Goal: Task Accomplishment & Management: Manage account settings

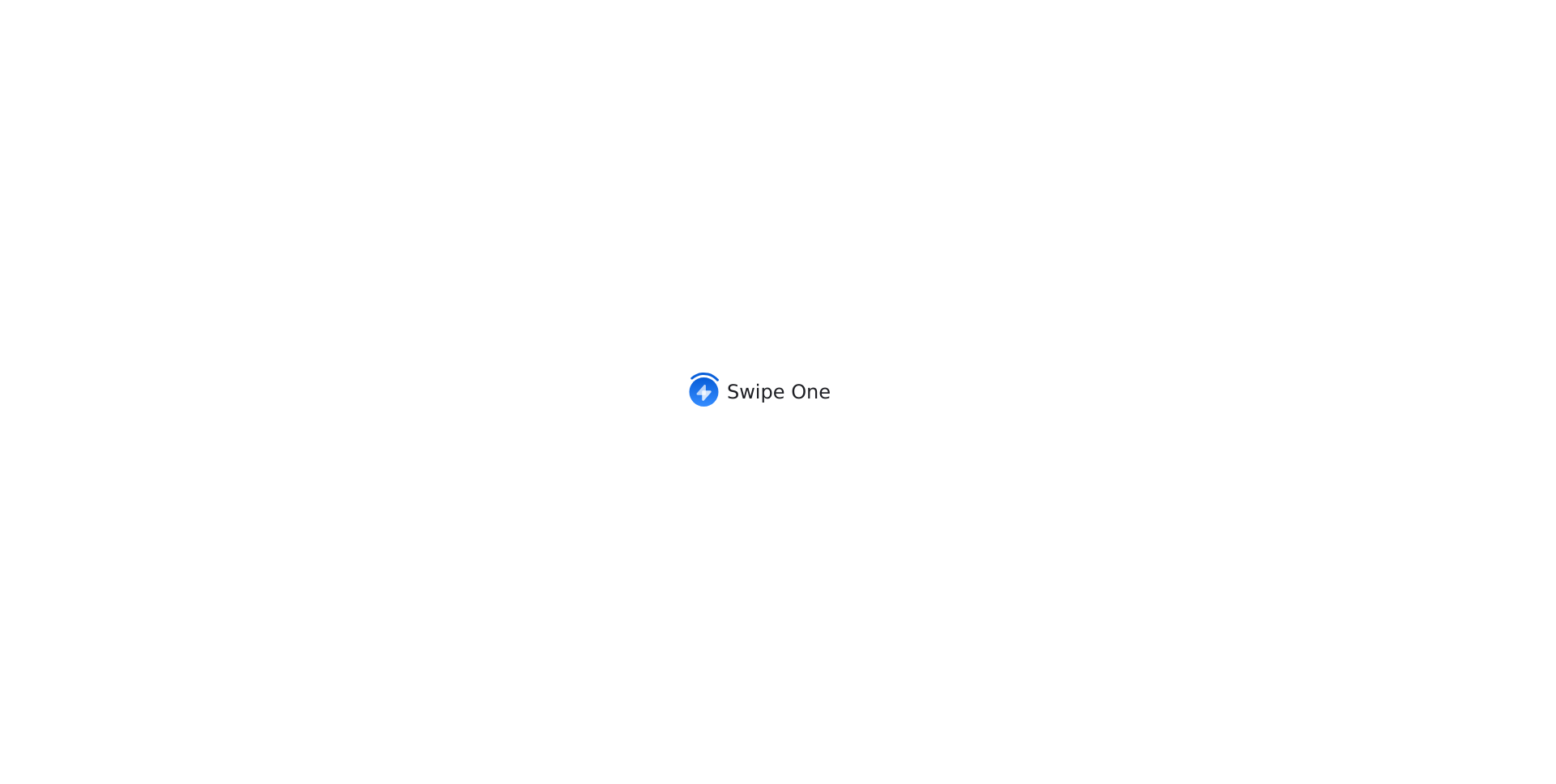
click at [1233, 160] on div "Swipe One" at bounding box center [778, 392] width 1556 height 784
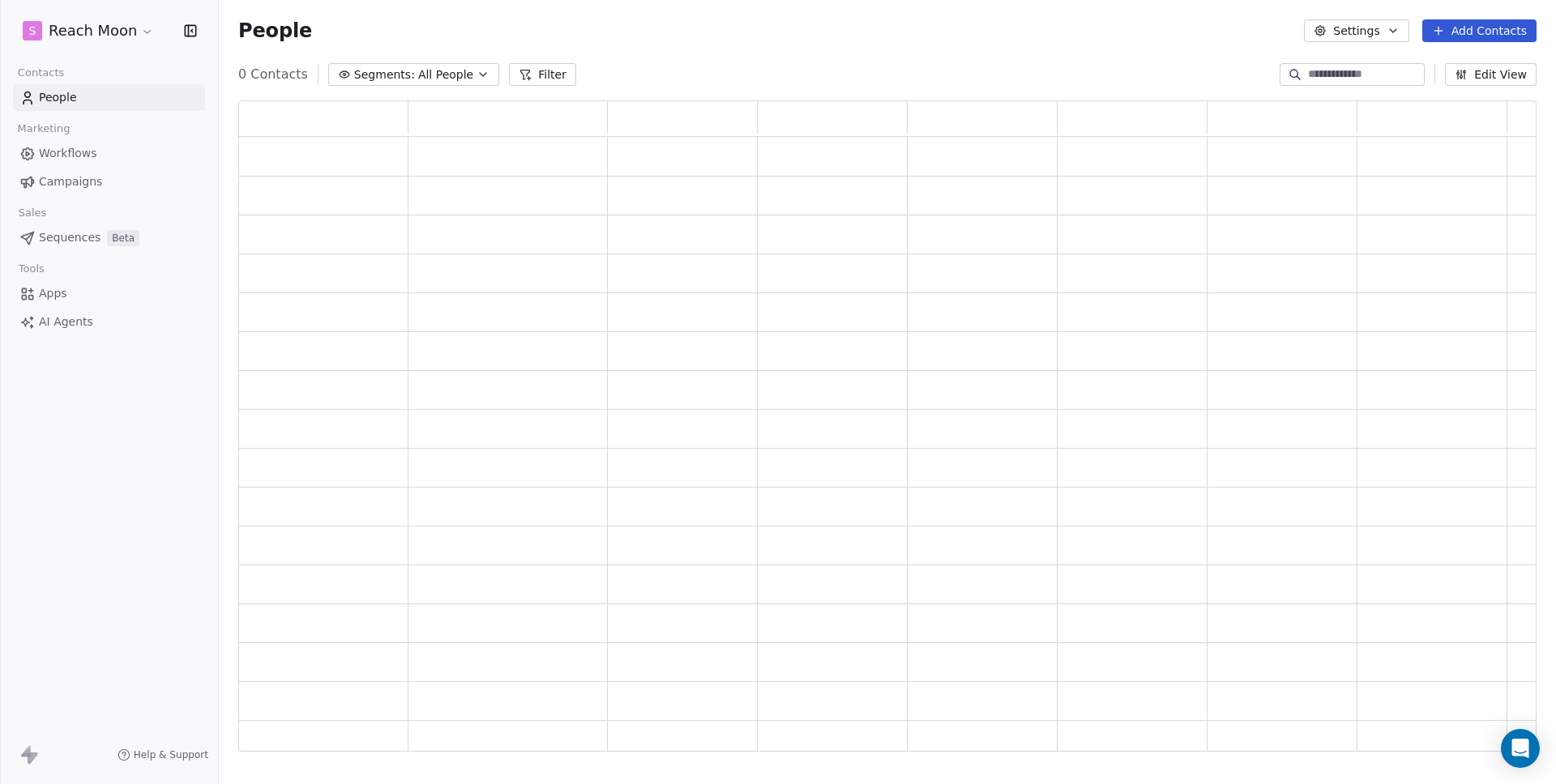
scroll to position [639, 1286]
click at [64, 153] on span "Workflows" at bounding box center [68, 153] width 59 height 17
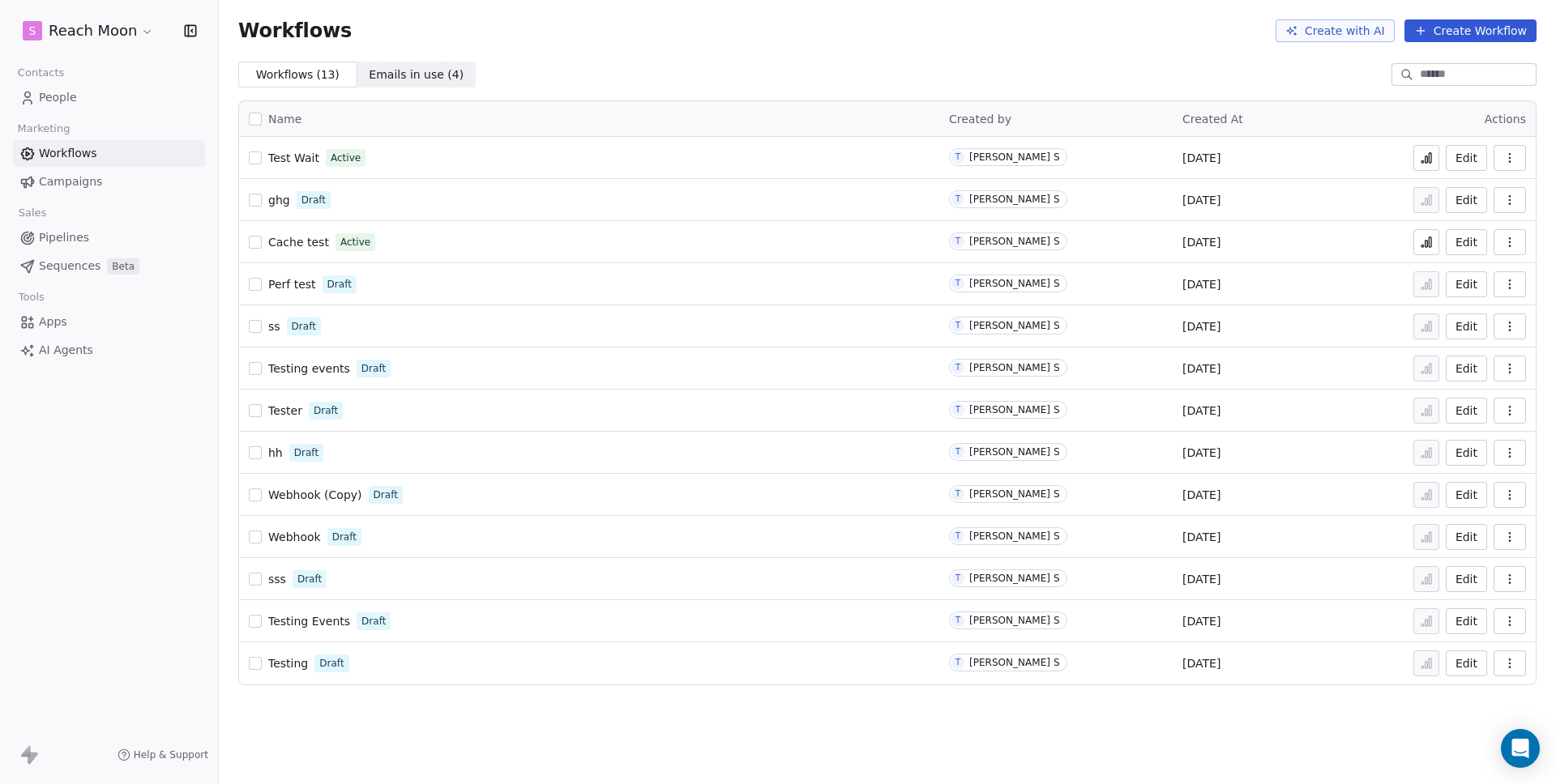
click at [46, 96] on span "People" at bounding box center [58, 97] width 38 height 17
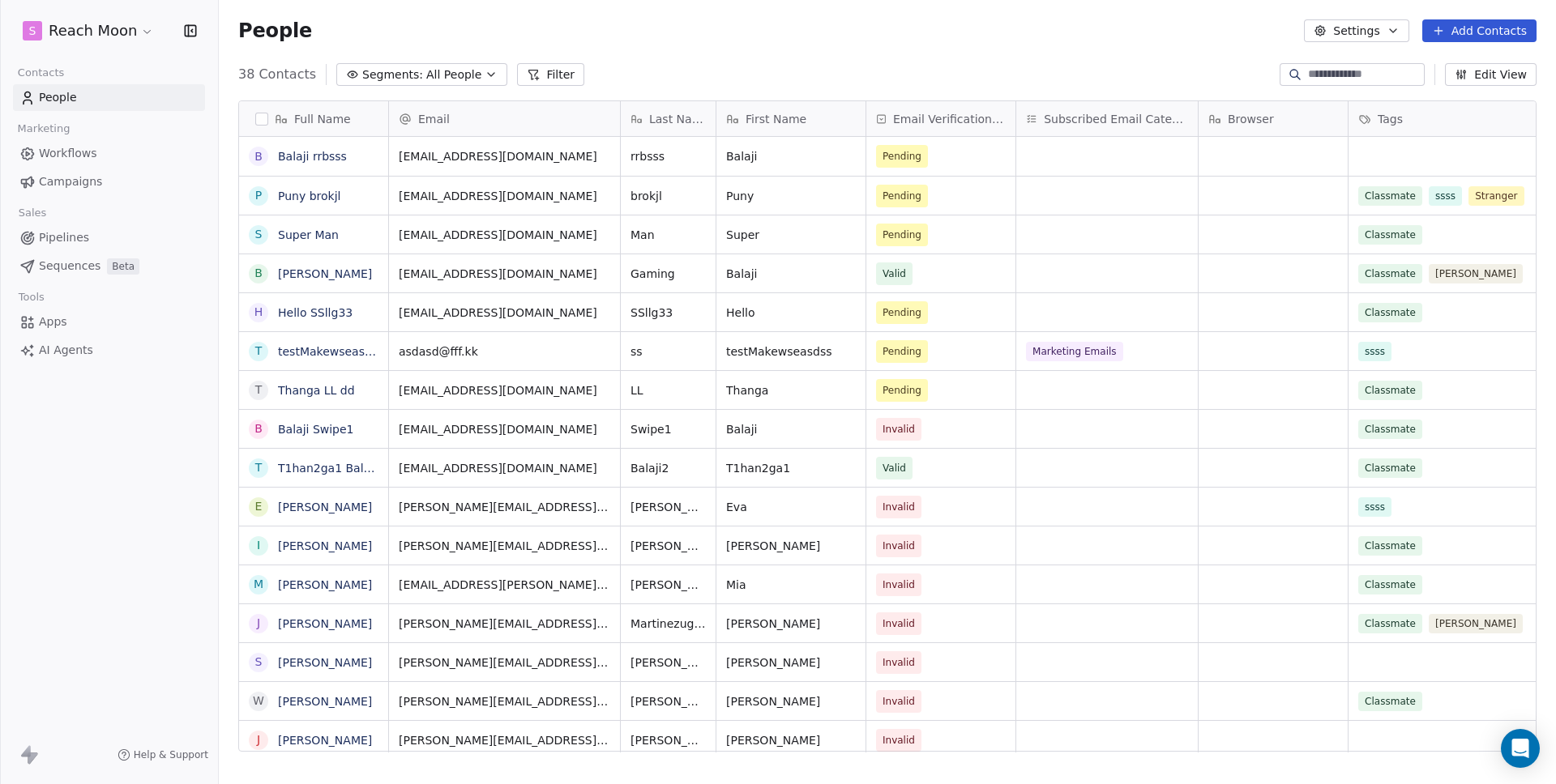
scroll to position [678, 1325]
click at [417, 73] on button "Segments: All People" at bounding box center [421, 74] width 171 height 22
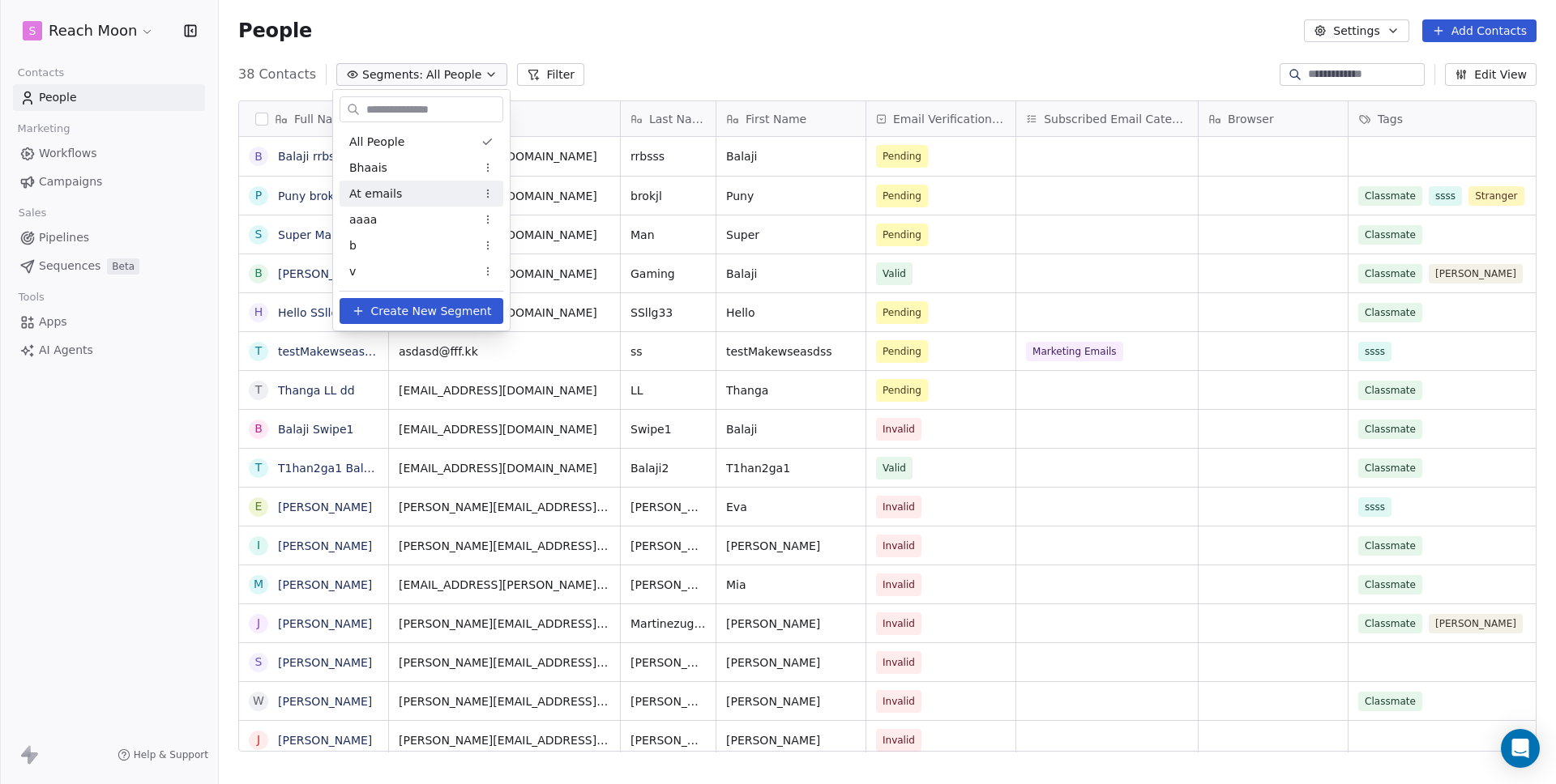
click at [603, 87] on html "S Reach Moon Contacts People Marketing Workflows Campaigns Sales Pipelines Sequ…" at bounding box center [778, 392] width 1556 height 784
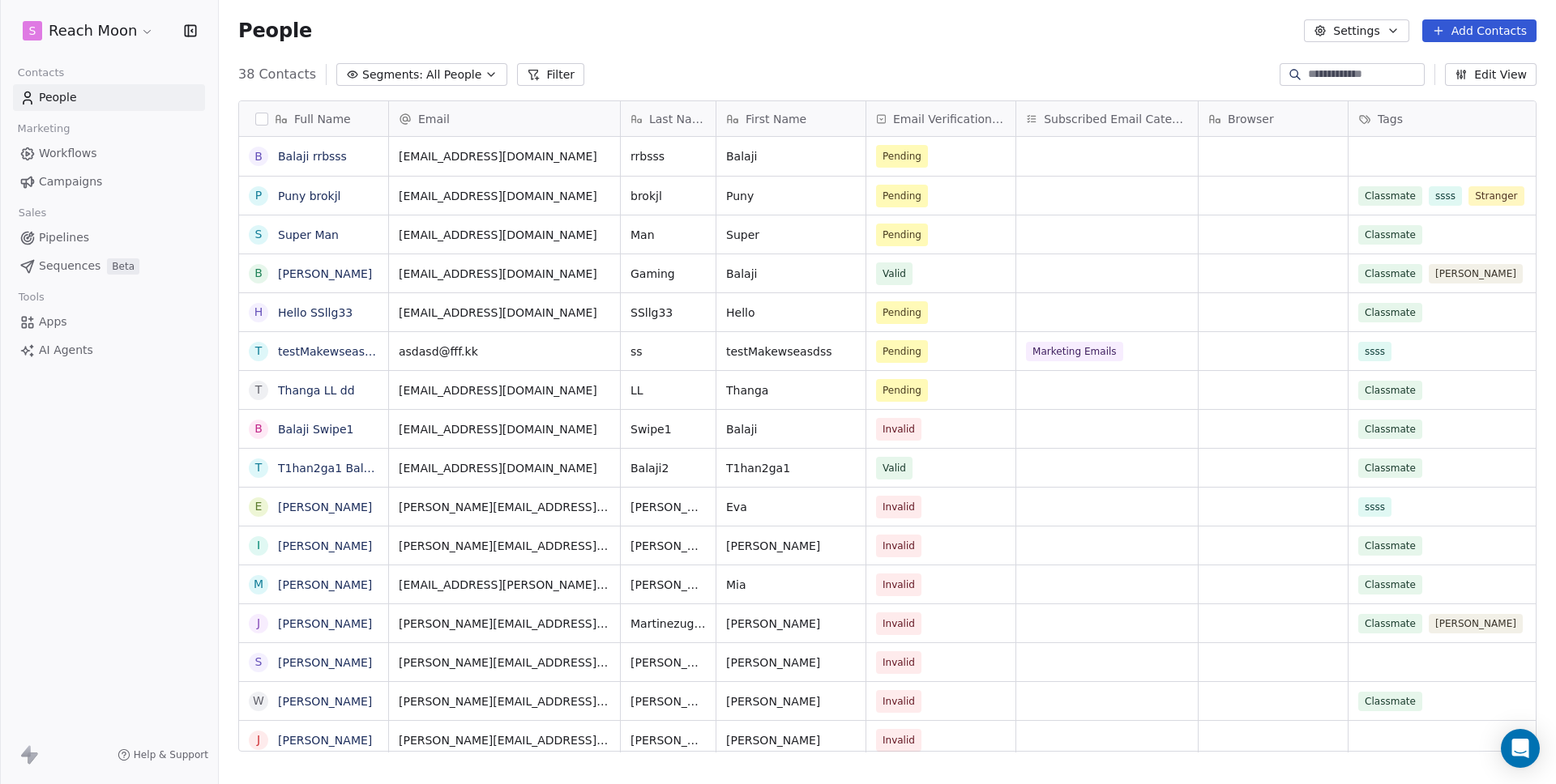
click at [535, 79] on button "Filter" at bounding box center [550, 74] width 67 height 22
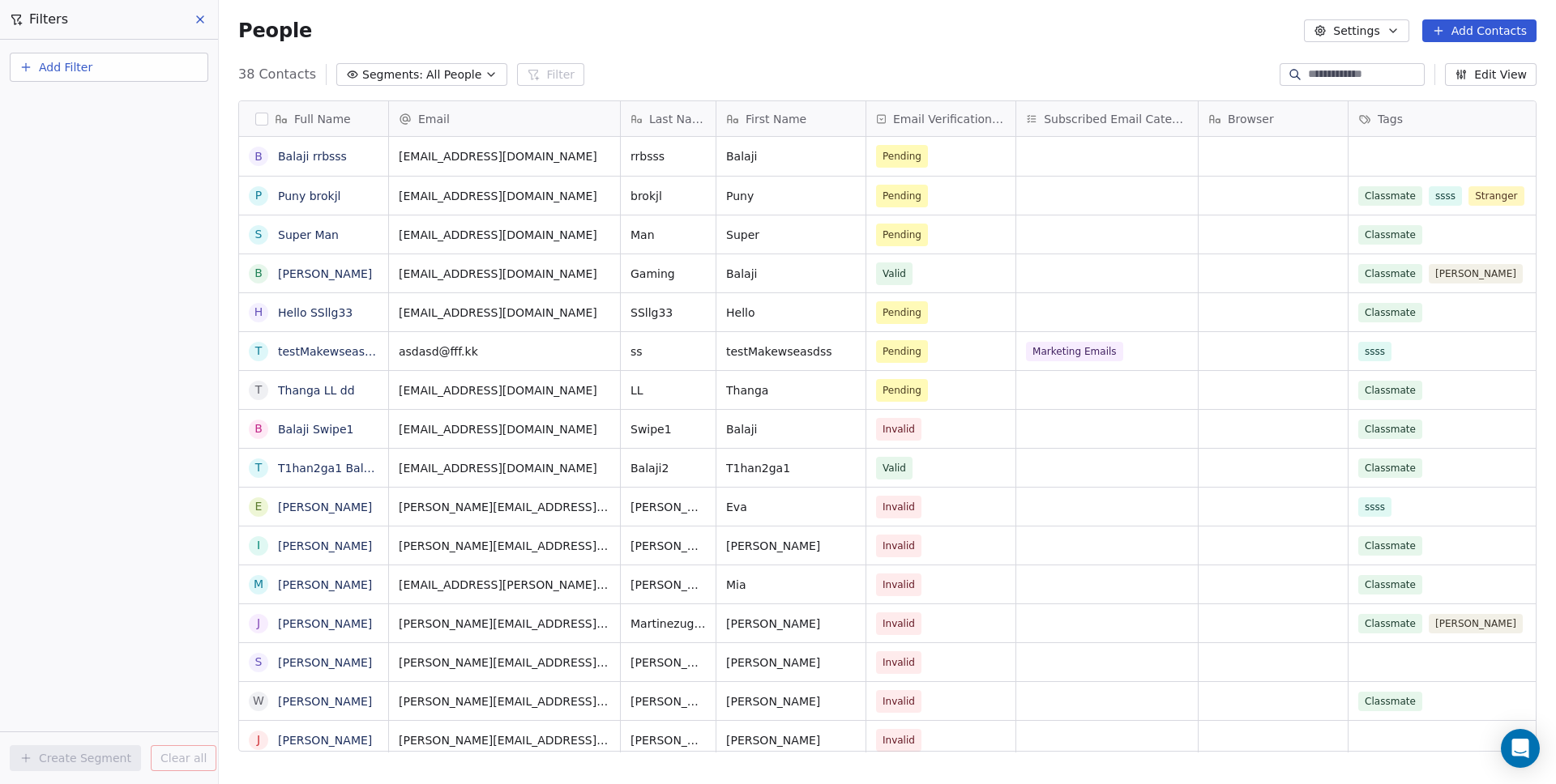
click at [96, 73] on button "Add Filter" at bounding box center [109, 67] width 198 height 29
click at [97, 103] on span "Contact properties" at bounding box center [79, 106] width 106 height 17
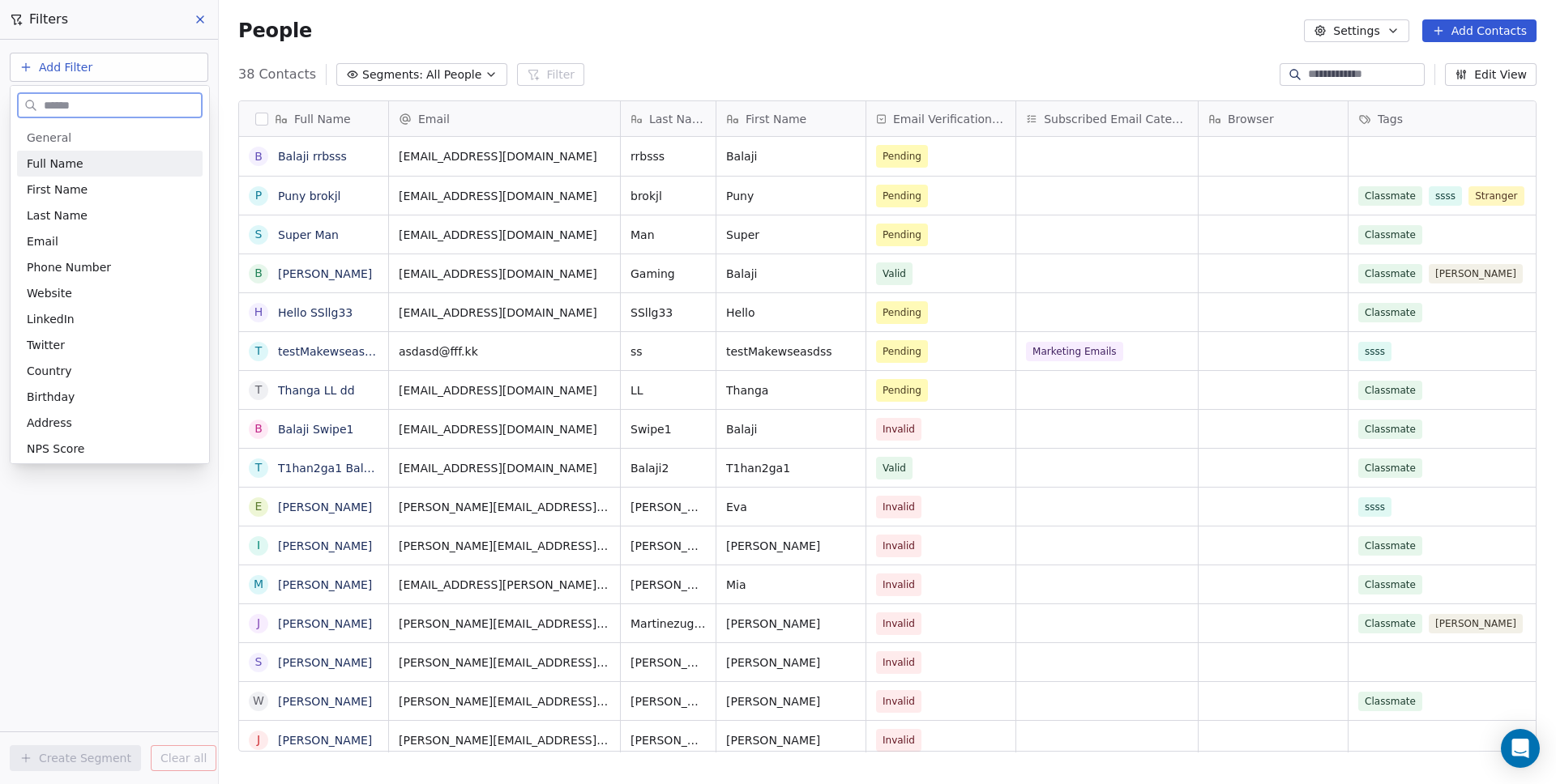
click at [67, 168] on span "Full Name" at bounding box center [54, 163] width 57 height 17
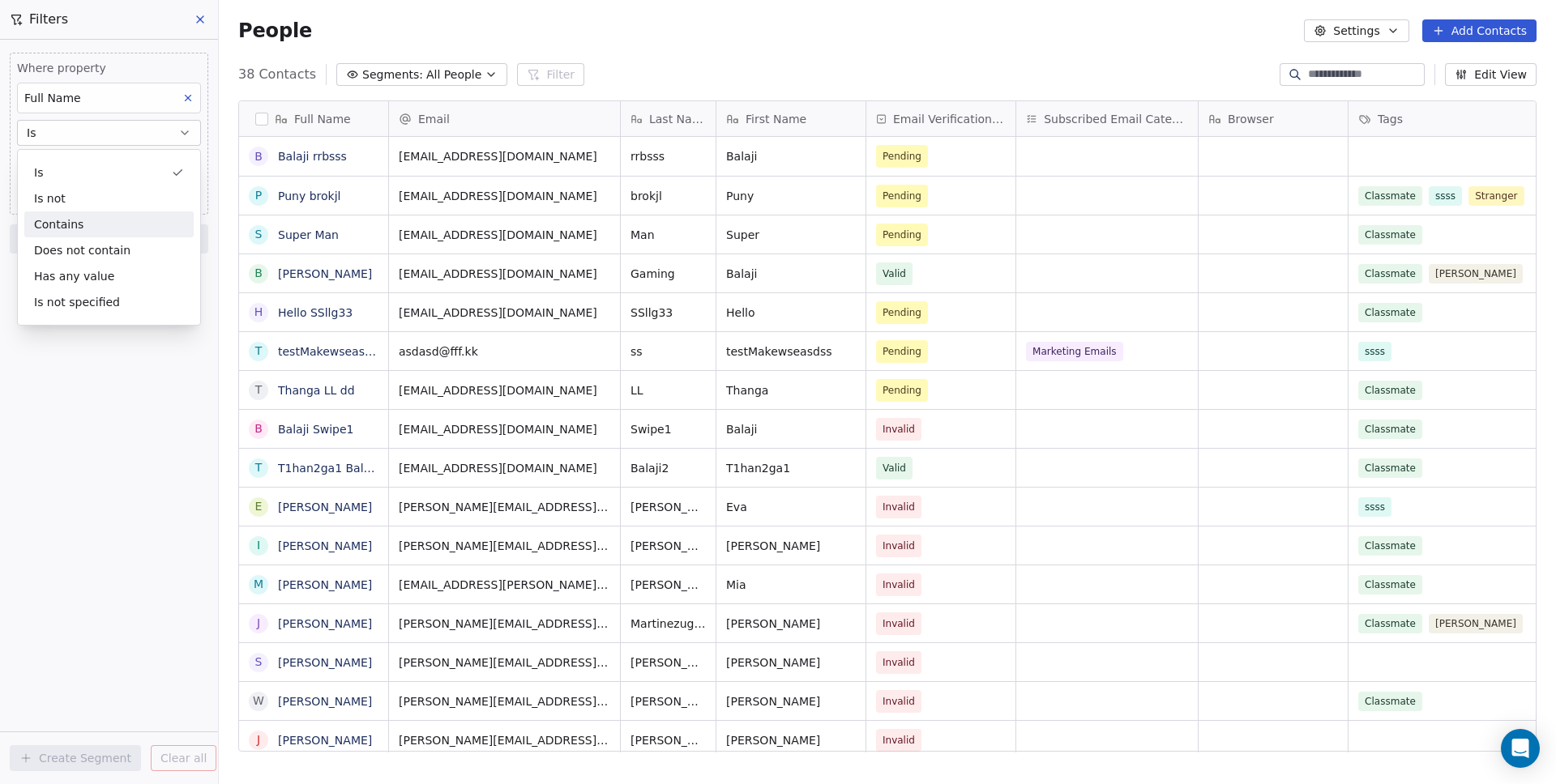
click at [74, 230] on div "Contains" at bounding box center [108, 224] width 169 height 26
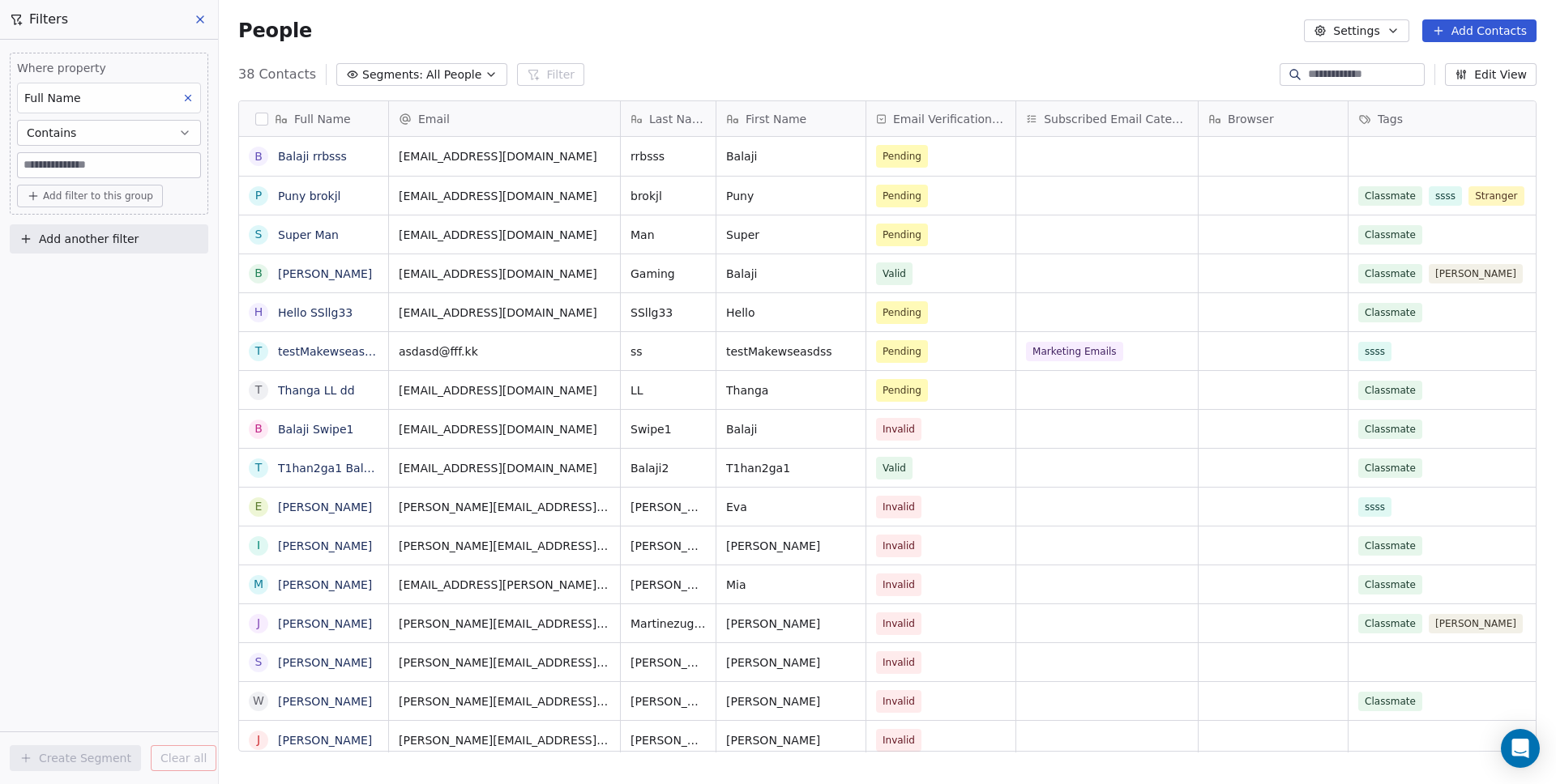
click at [68, 162] on input at bounding box center [109, 165] width 182 height 24
type input "*"
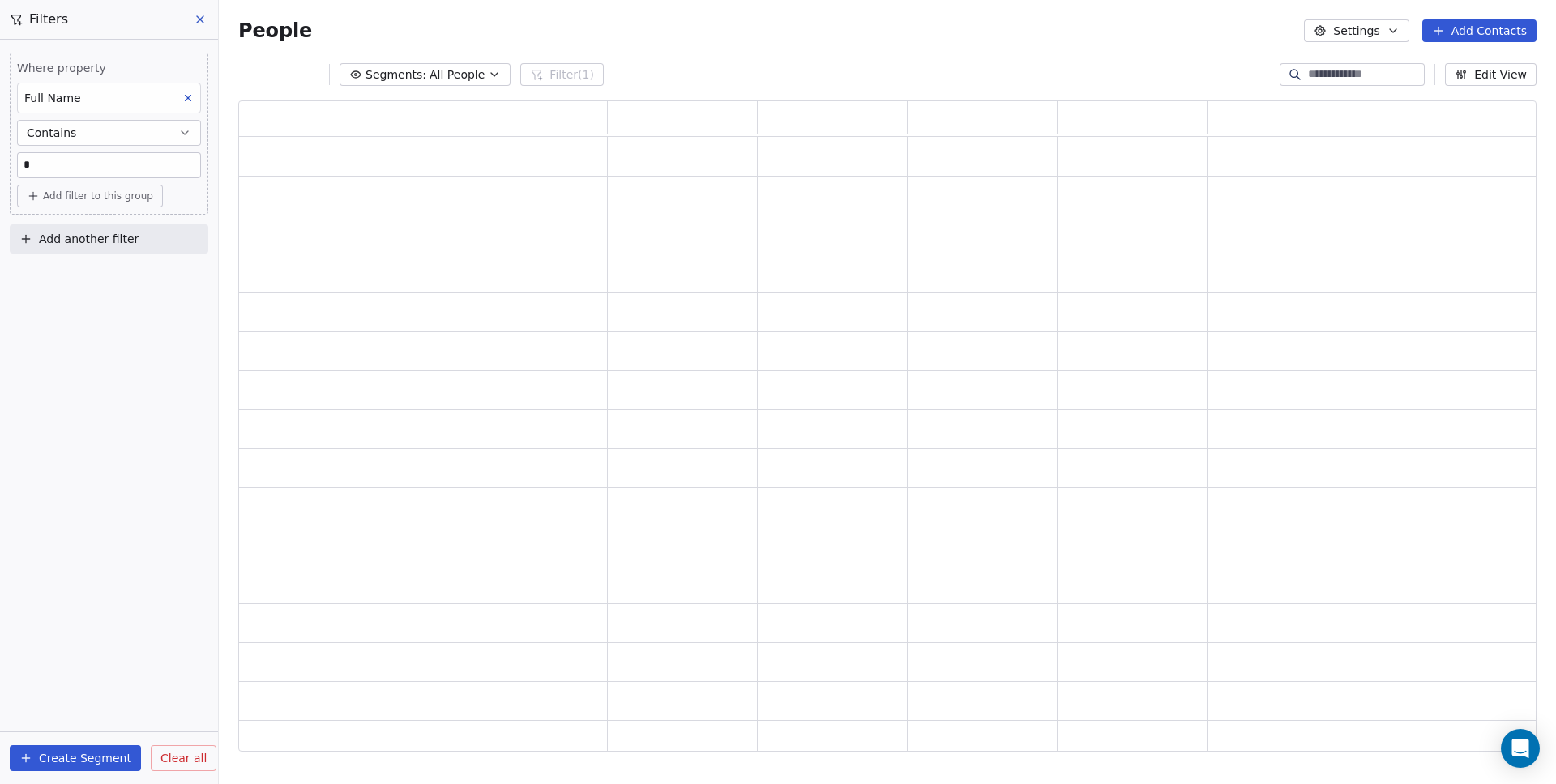
click at [77, 200] on span "Add filter to this group" at bounding box center [97, 196] width 110 height 13
click at [77, 233] on span "Contact properties" at bounding box center [87, 231] width 106 height 17
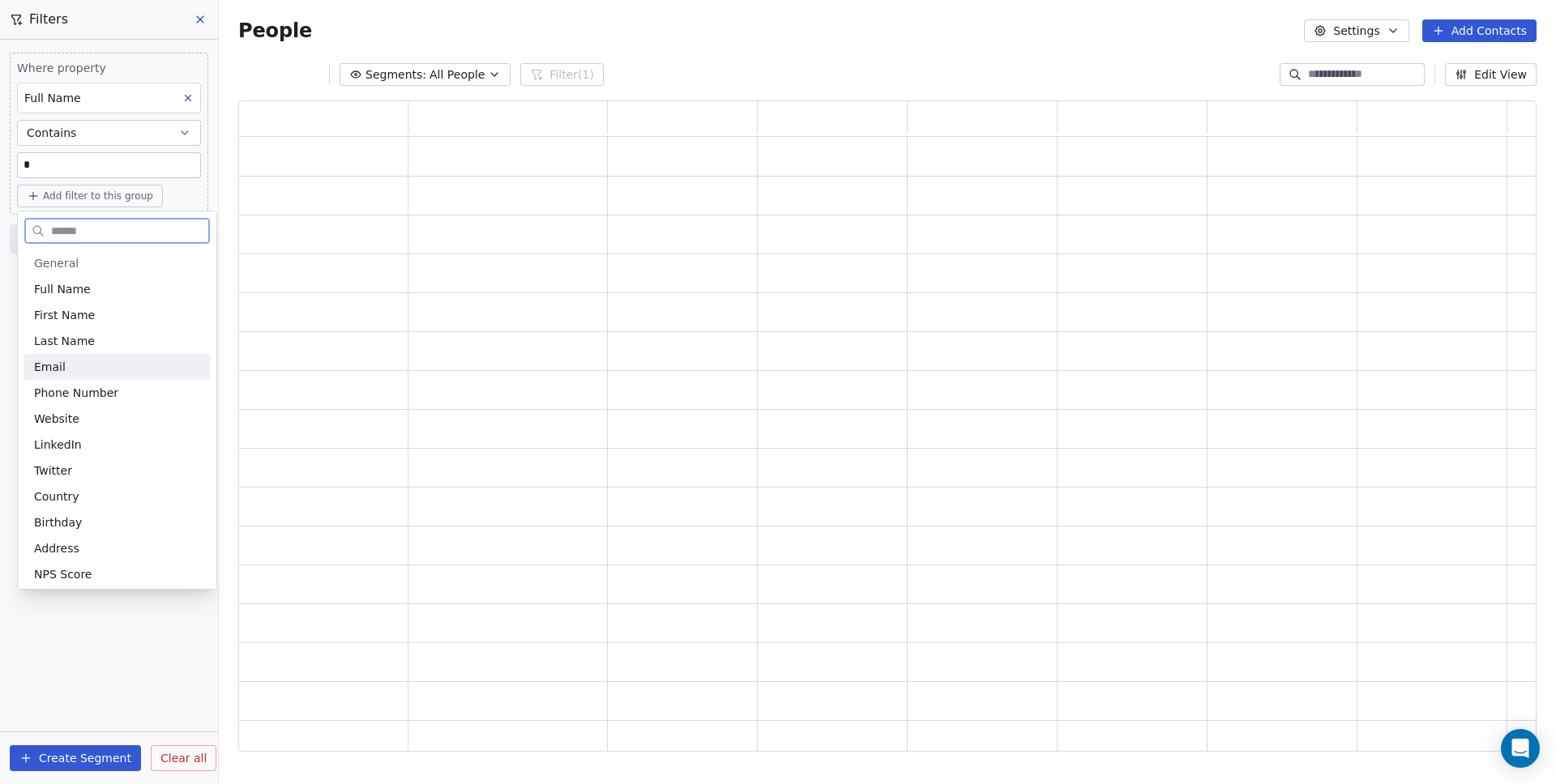
click at [66, 367] on div "Email" at bounding box center [116, 367] width 166 height 17
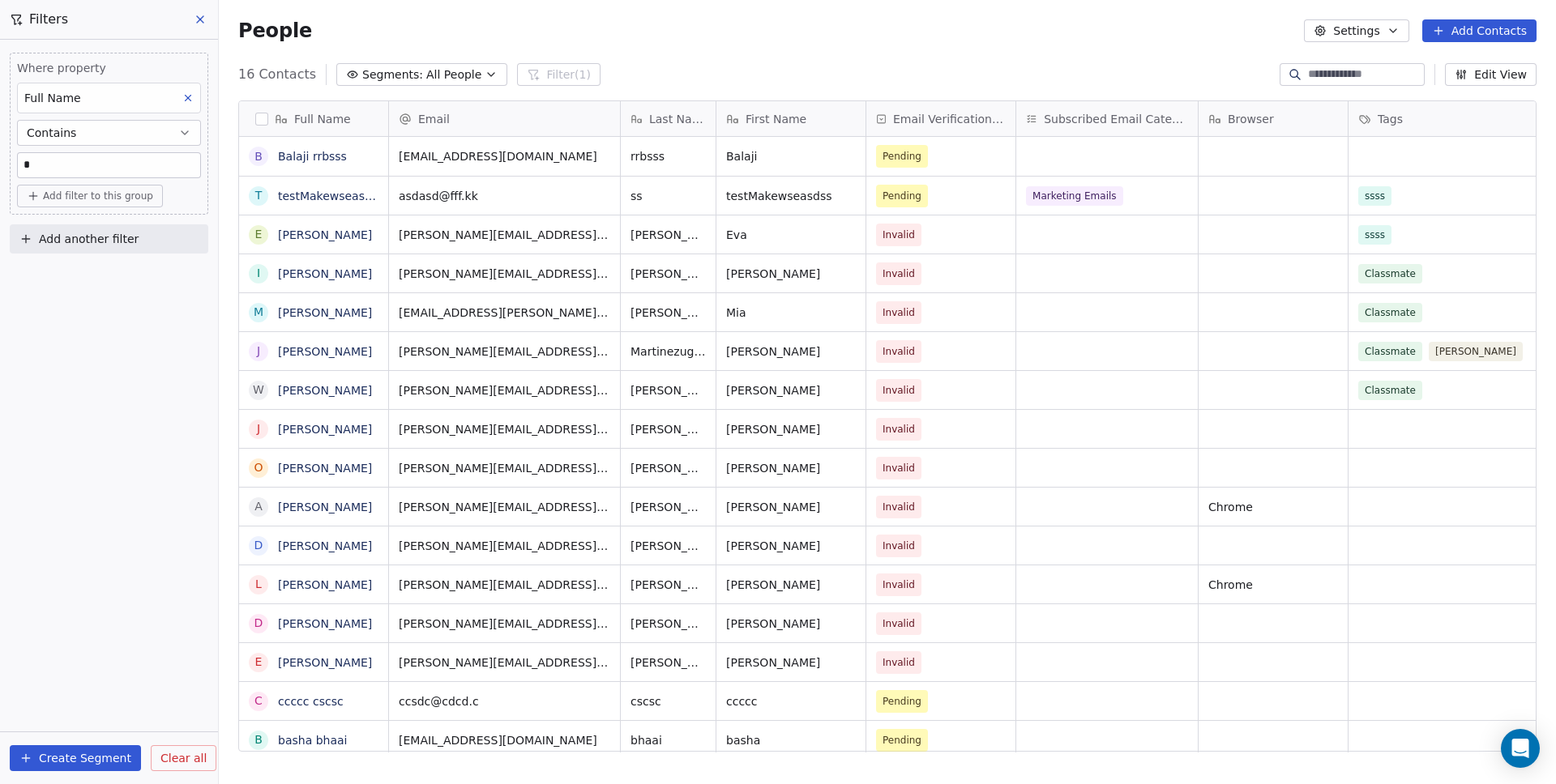
scroll to position [678, 1325]
drag, startPoint x: 78, startPoint y: 310, endPoint x: 87, endPoint y: 241, distance: 69.6
click at [78, 311] on div "Where property Full Name Contains * Add filter to this group Add another filter…" at bounding box center [109, 412] width 218 height 744
click at [77, 190] on span "Add filter to this group" at bounding box center [97, 196] width 110 height 13
click at [72, 226] on span "Contact properties" at bounding box center [87, 231] width 106 height 17
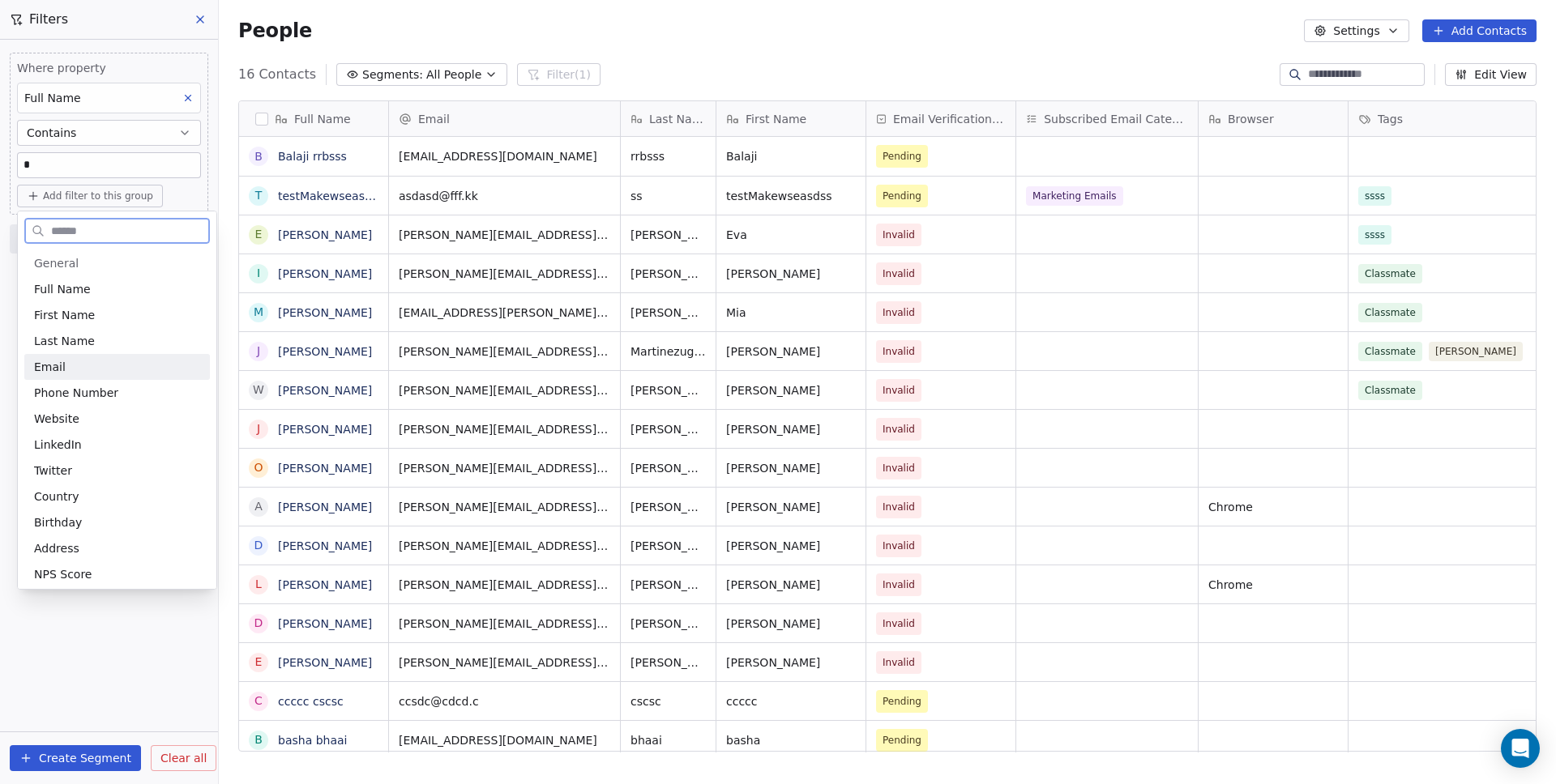
click at [59, 357] on div "Email" at bounding box center [116, 366] width 186 height 26
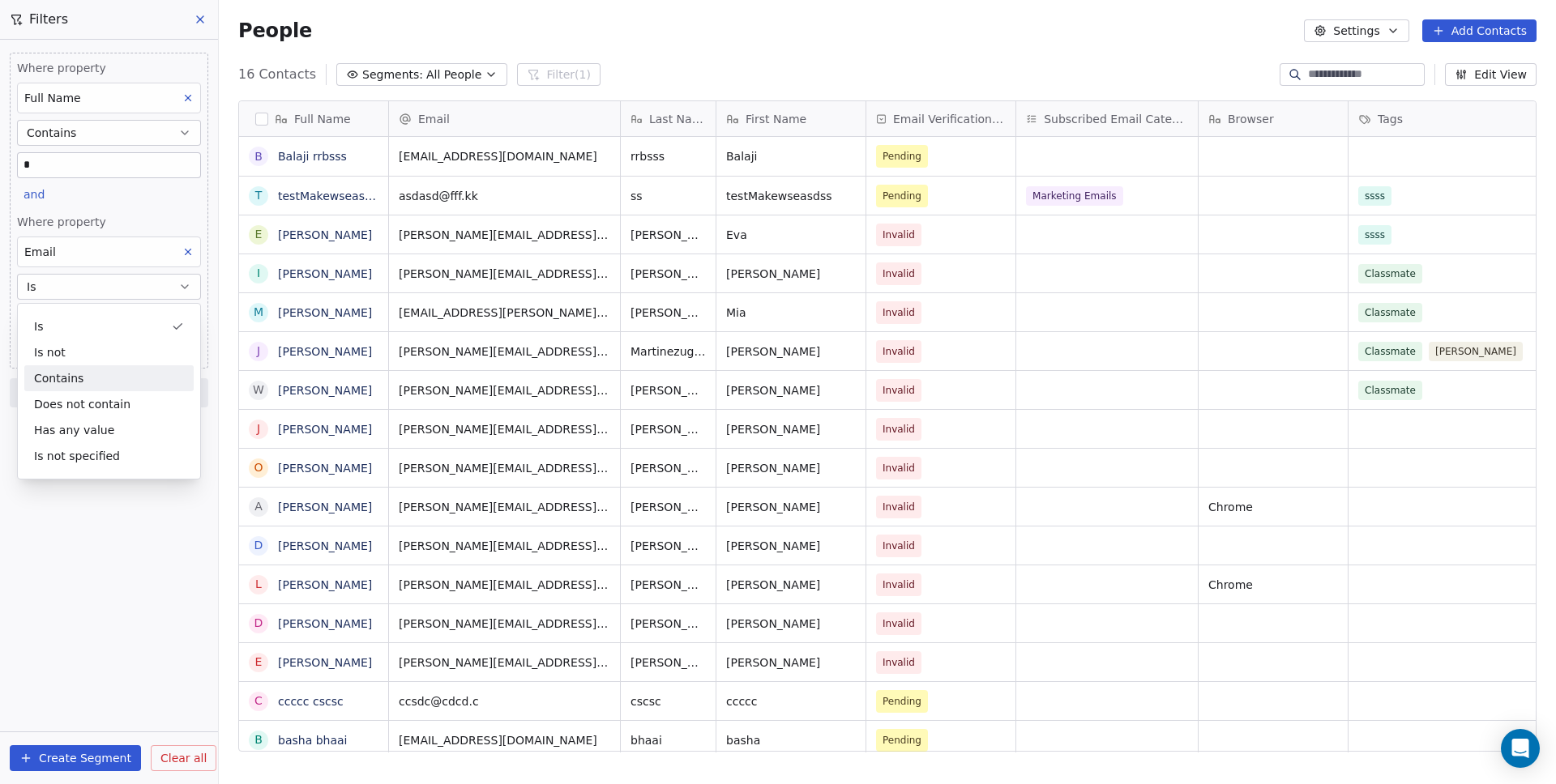
click at [73, 380] on div "Contains" at bounding box center [108, 378] width 169 height 26
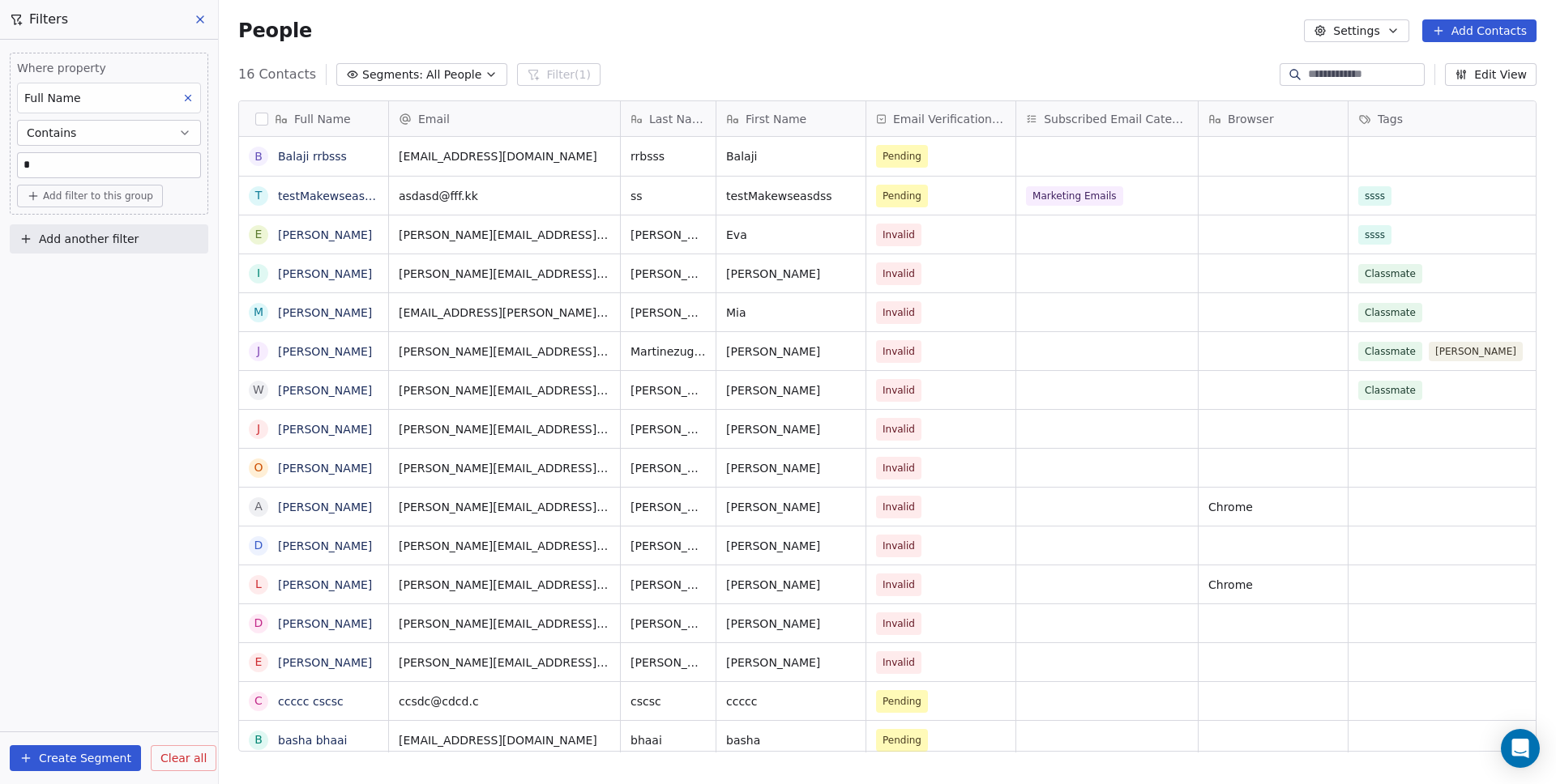
click at [75, 190] on span "Add filter to this group" at bounding box center [97, 196] width 110 height 13
click at [68, 229] on span "Contact properties" at bounding box center [87, 231] width 106 height 17
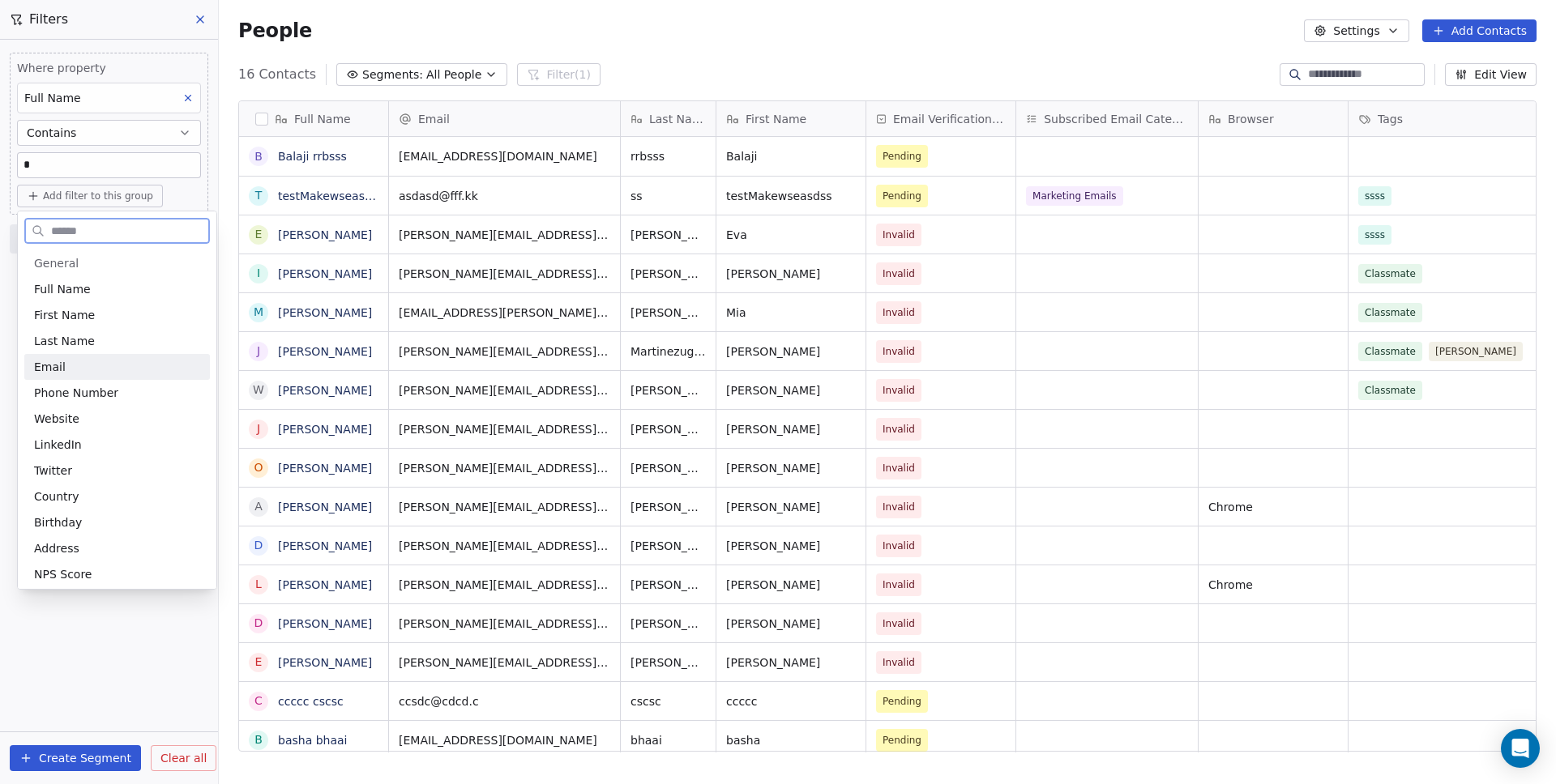
click at [73, 357] on div "Email" at bounding box center [116, 366] width 186 height 26
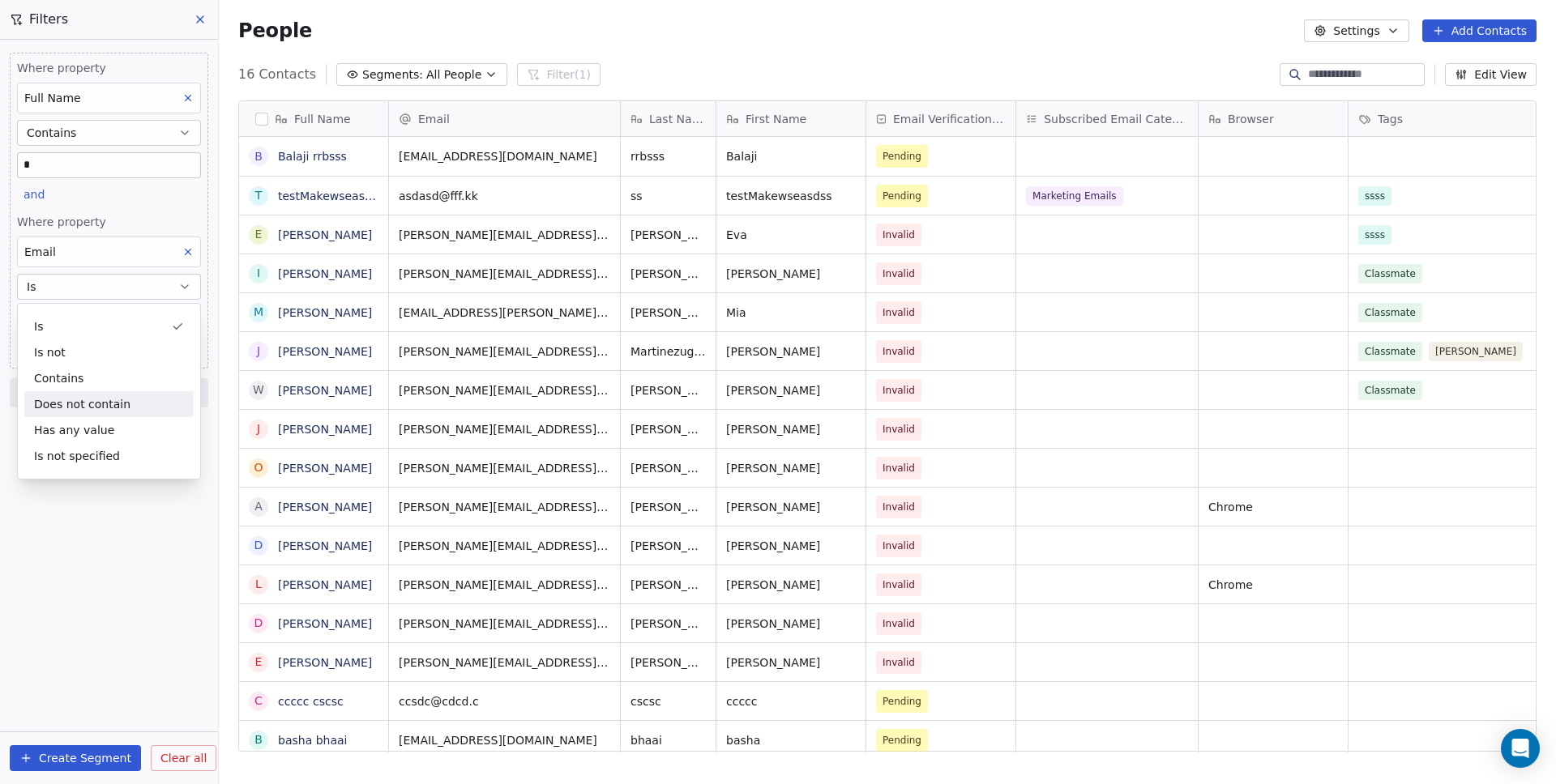
click at [70, 405] on div "Does not contain" at bounding box center [108, 404] width 169 height 26
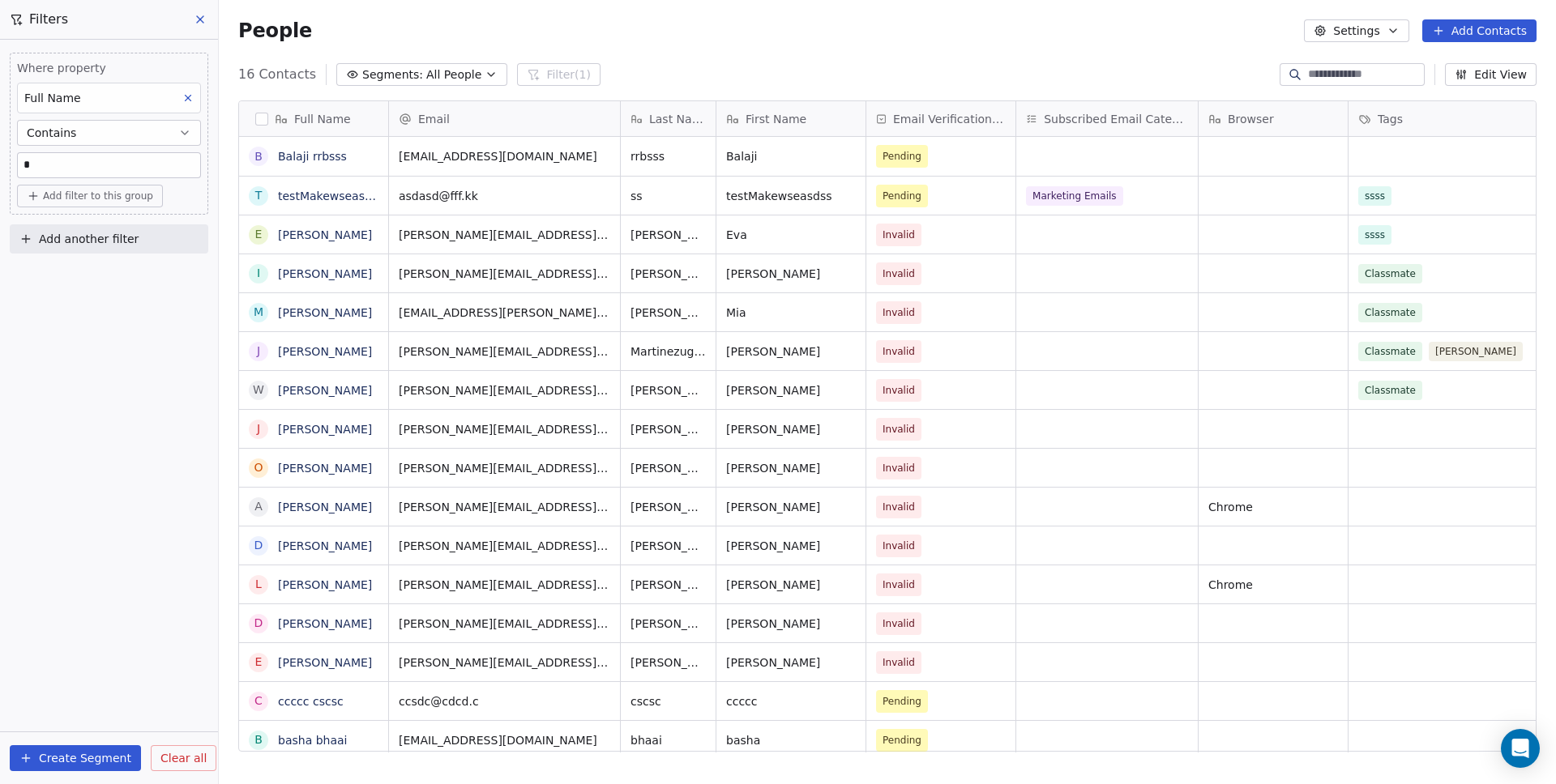
click at [83, 245] on span "Add another filter" at bounding box center [88, 239] width 100 height 17
click at [82, 280] on span "Contact properties" at bounding box center [79, 277] width 106 height 17
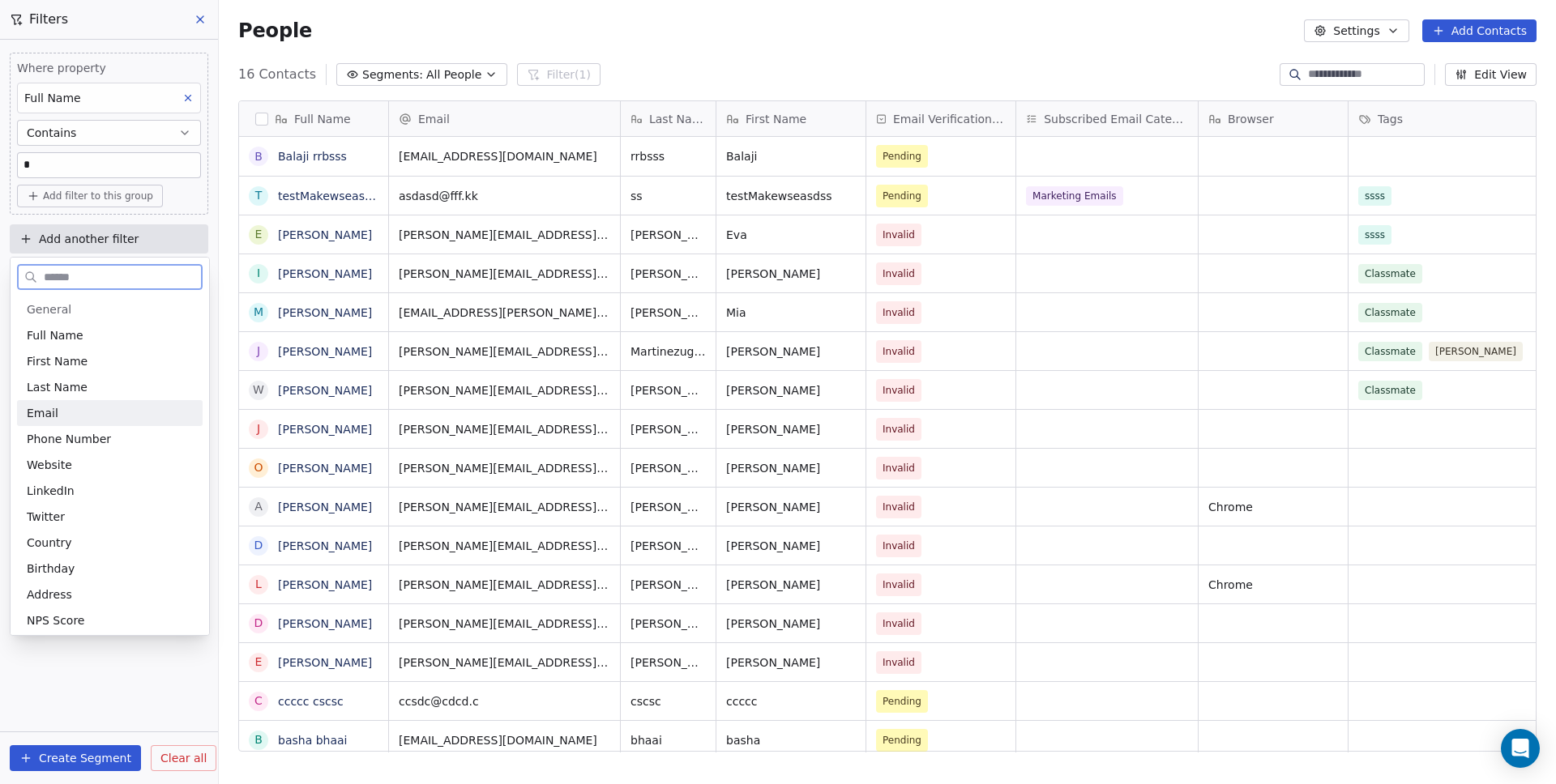
click at [41, 413] on span "Email" at bounding box center [42, 413] width 31 height 17
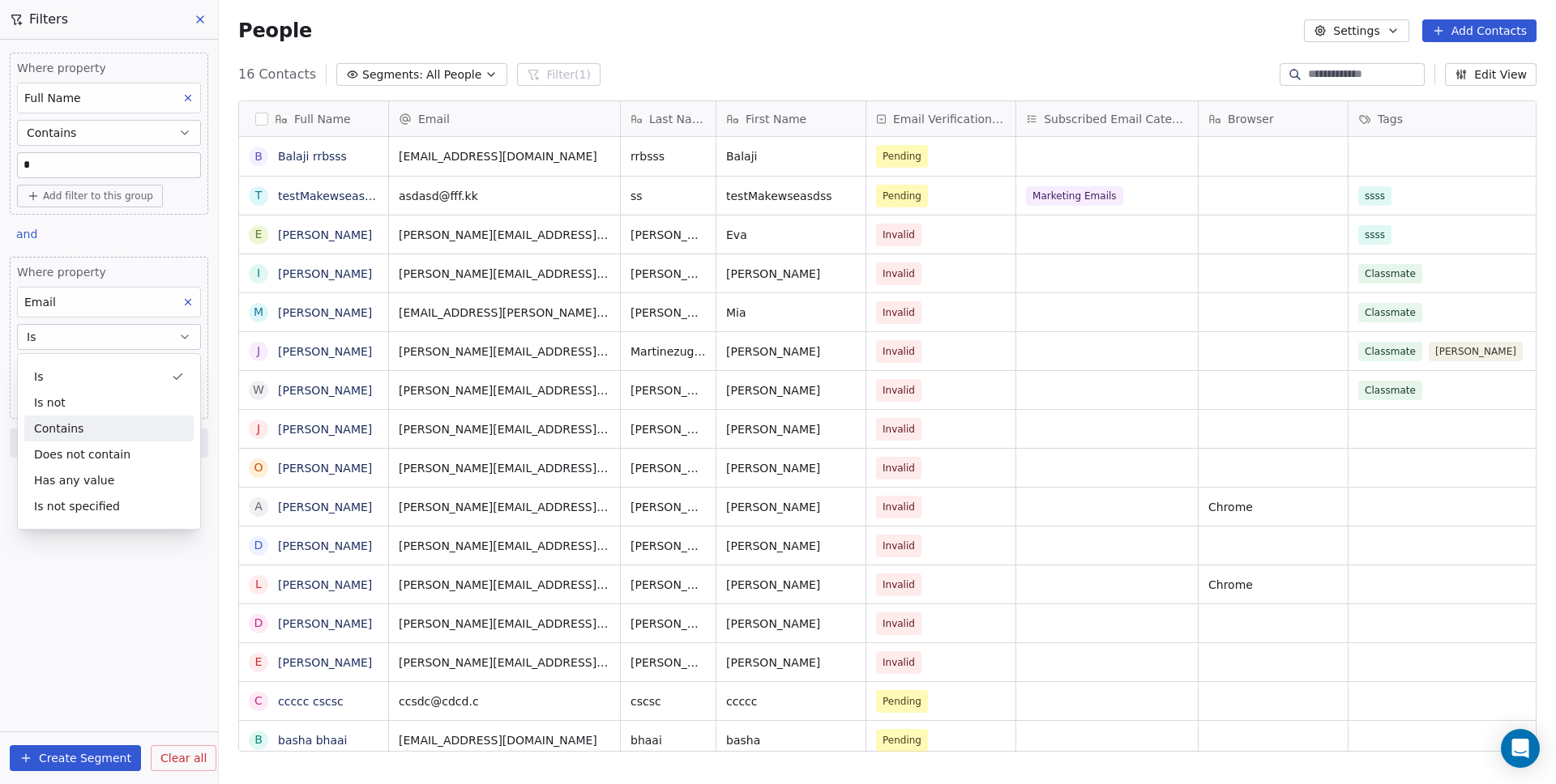
click at [52, 427] on div "Contains" at bounding box center [108, 428] width 169 height 26
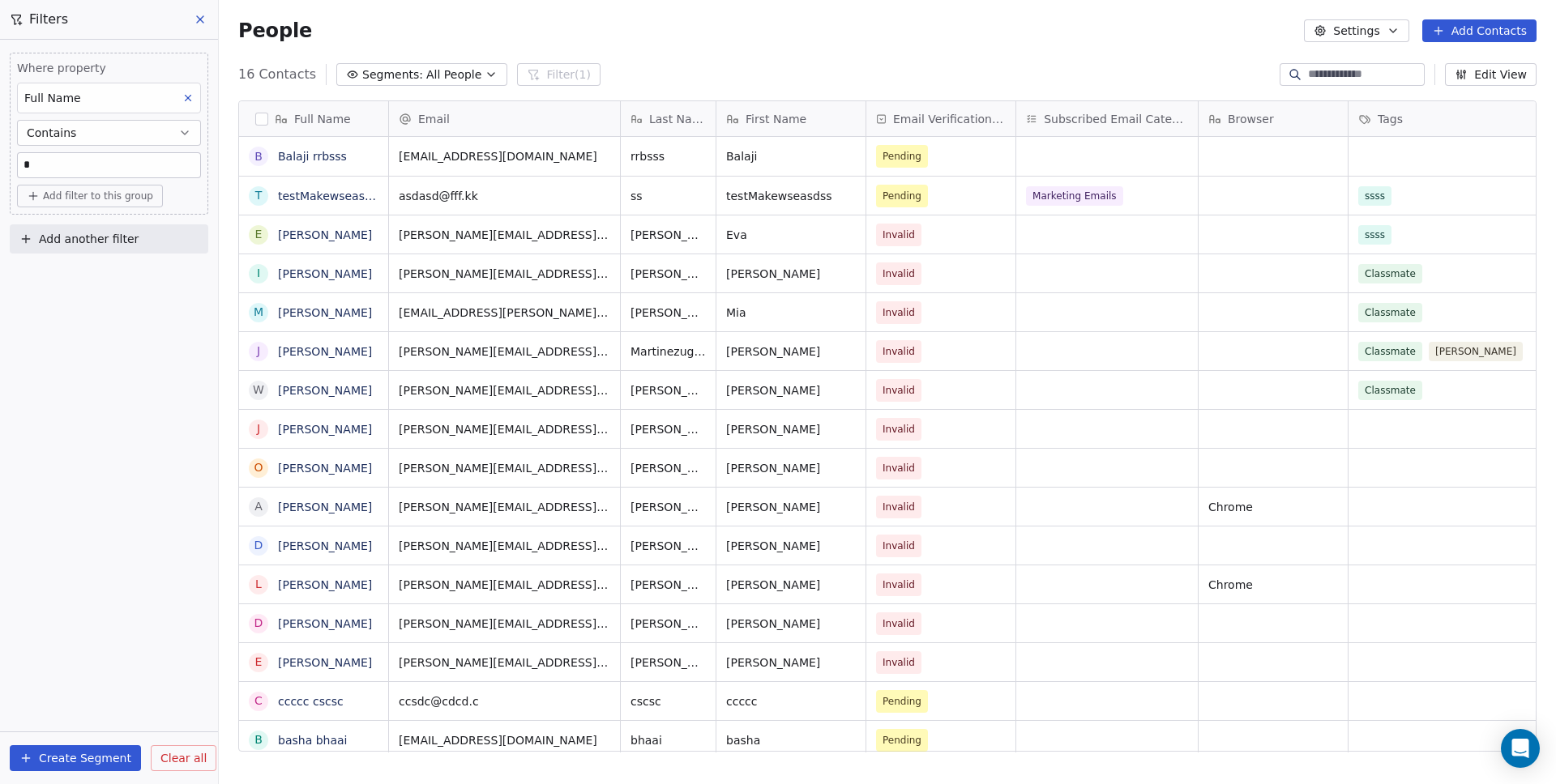
click at [79, 240] on span "Add another filter" at bounding box center [88, 239] width 100 height 17
click at [69, 274] on span "Contact properties" at bounding box center [79, 277] width 106 height 17
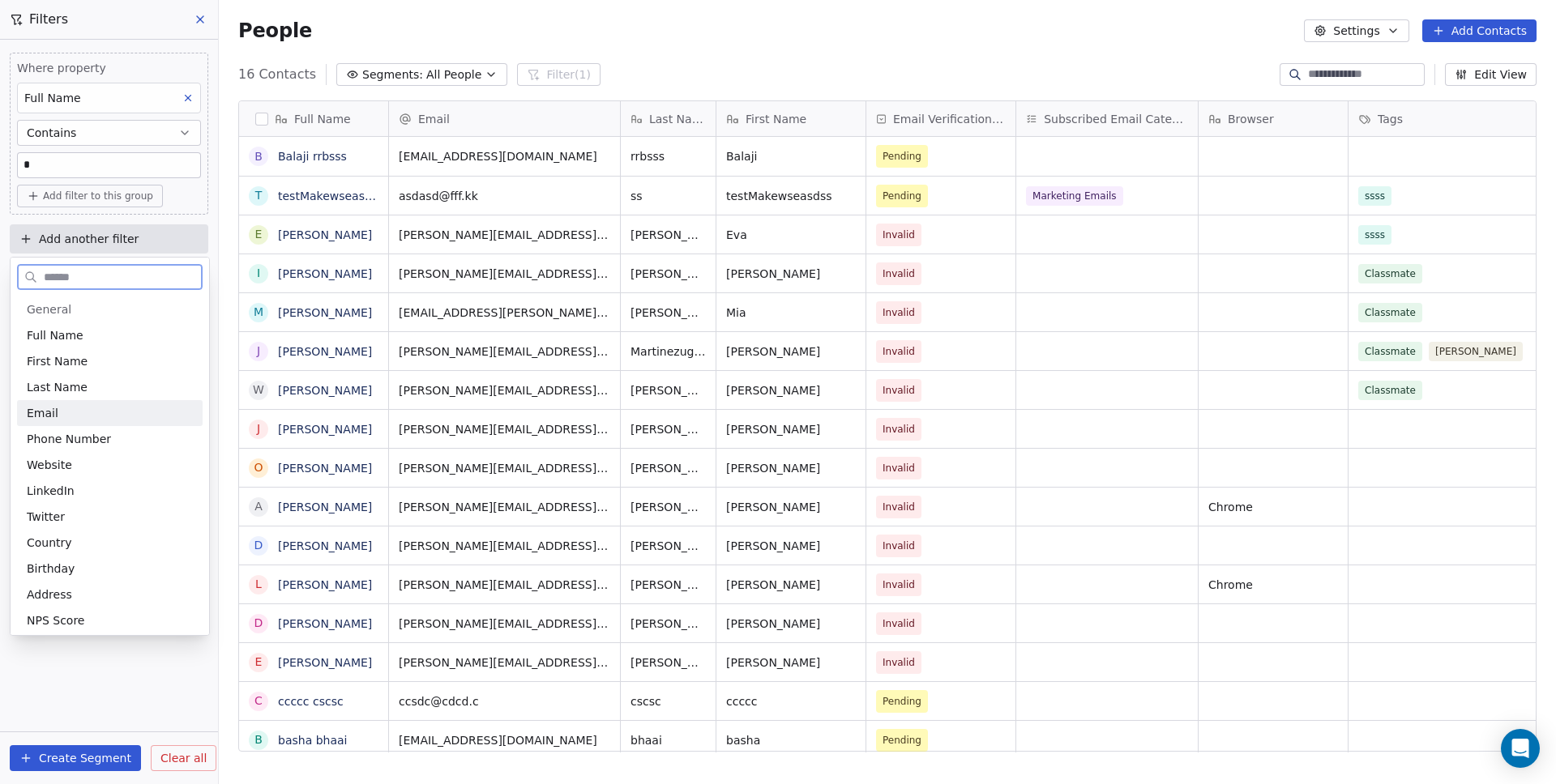
click at [50, 405] on span "Email" at bounding box center [42, 413] width 31 height 17
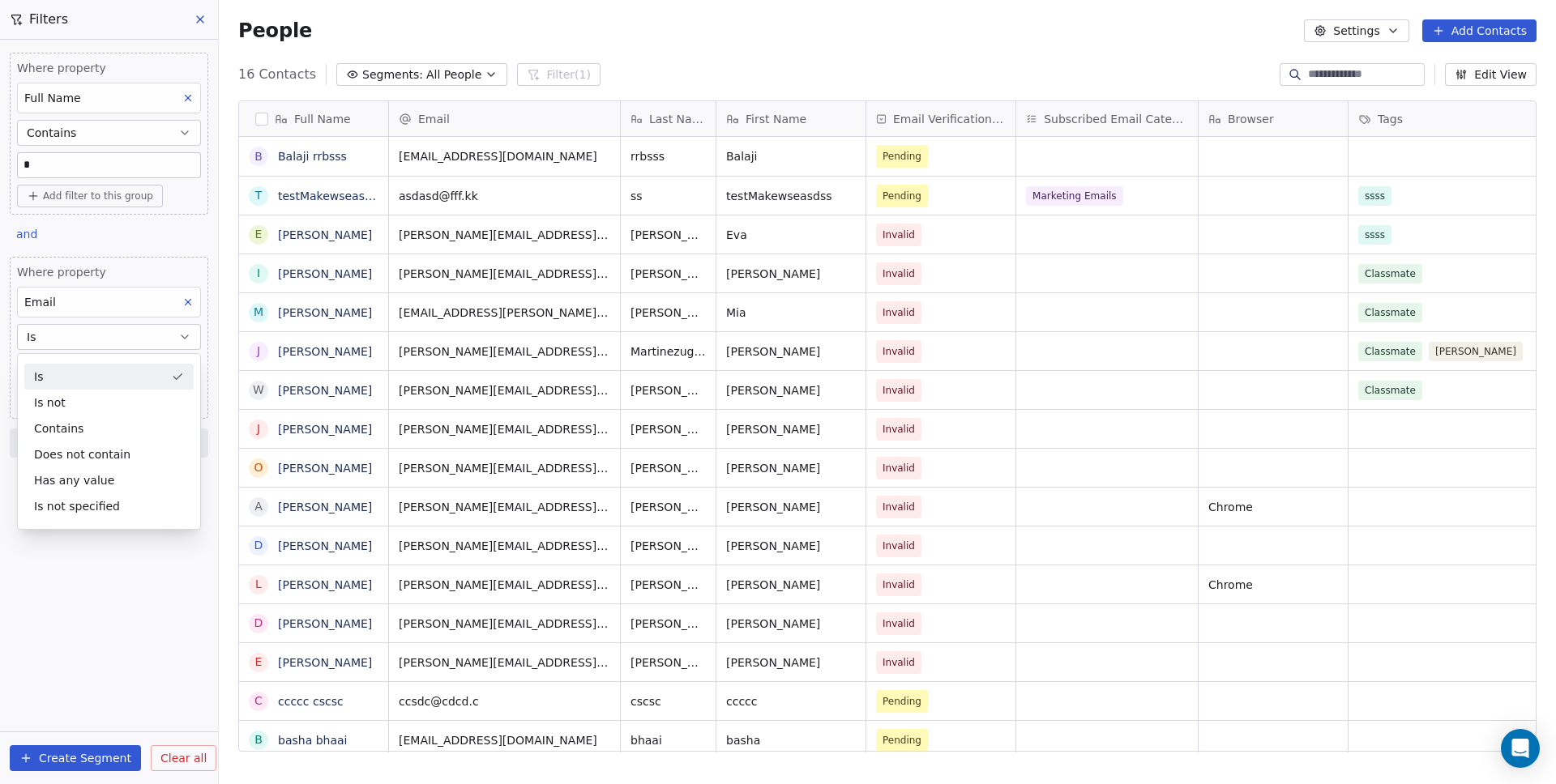
click at [64, 295] on div "Email" at bounding box center [109, 301] width 184 height 31
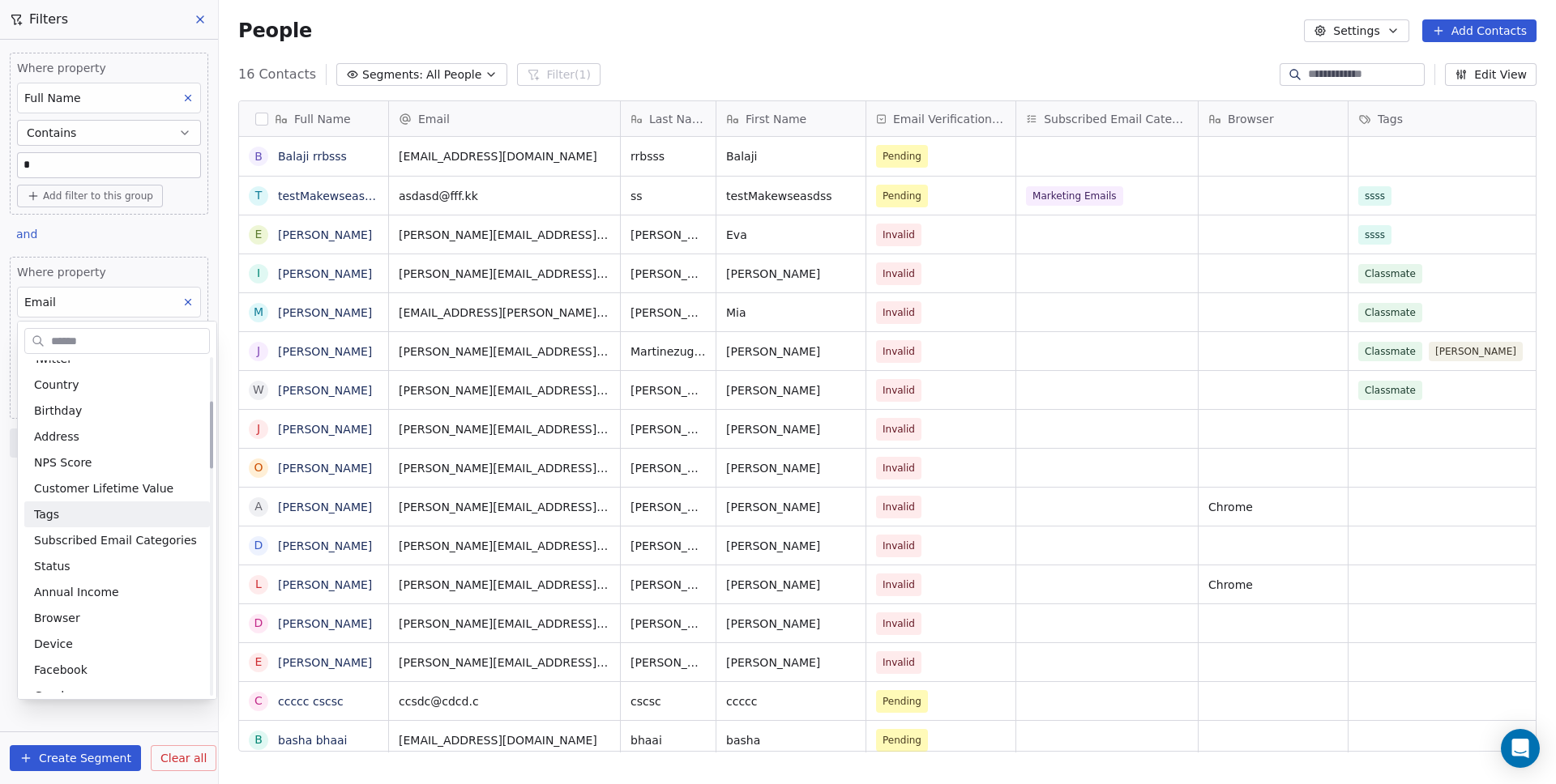
scroll to position [224, 0]
click at [87, 512] on div "Tags" at bounding box center [116, 512] width 166 height 17
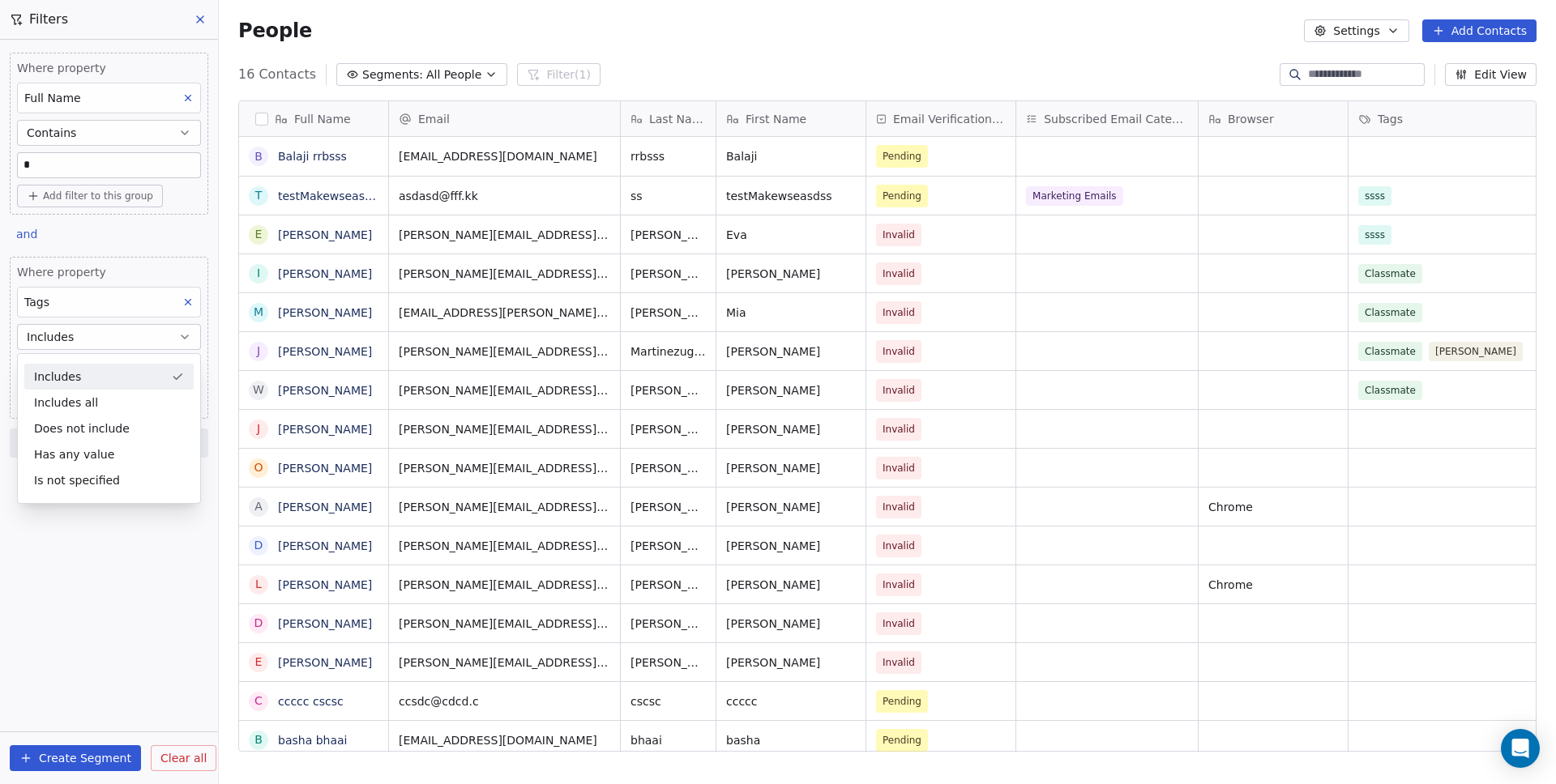
click at [95, 384] on div "Includes" at bounding box center [108, 376] width 169 height 26
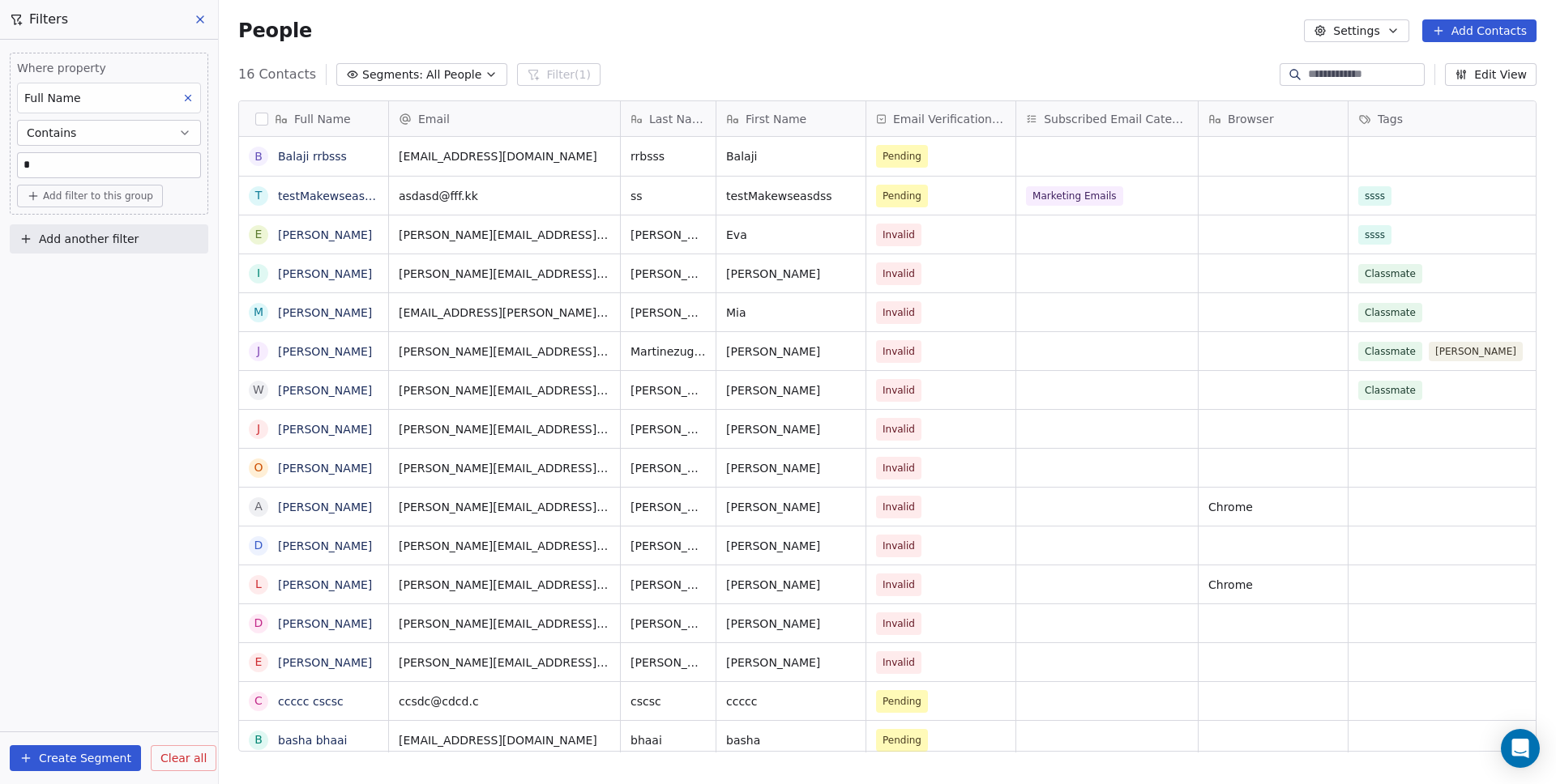
click at [82, 248] on button "Add another filter" at bounding box center [109, 239] width 198 height 29
click at [83, 274] on span "Contact properties" at bounding box center [79, 277] width 106 height 17
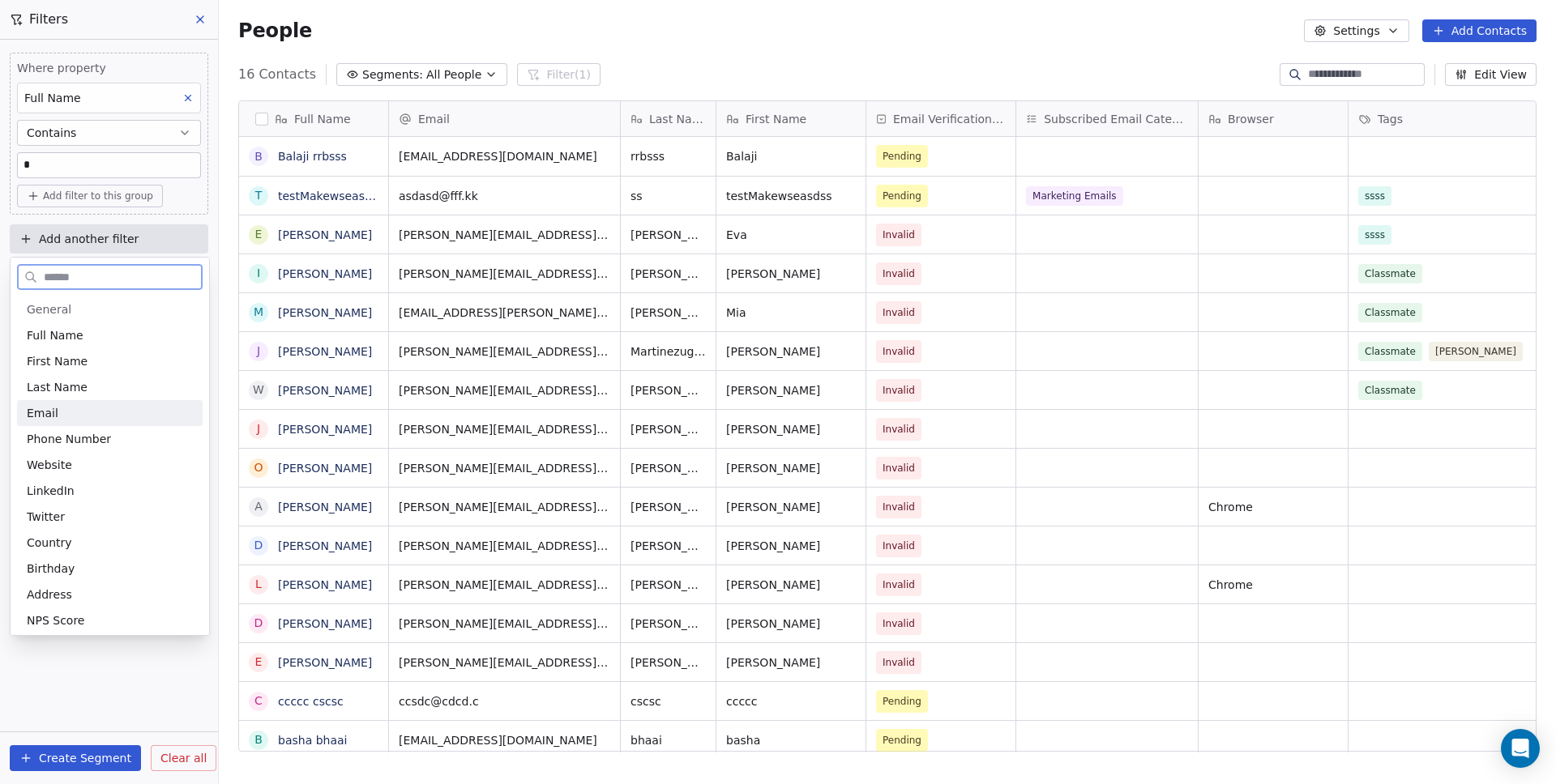
click at [61, 404] on div "Email" at bounding box center [110, 413] width 186 height 26
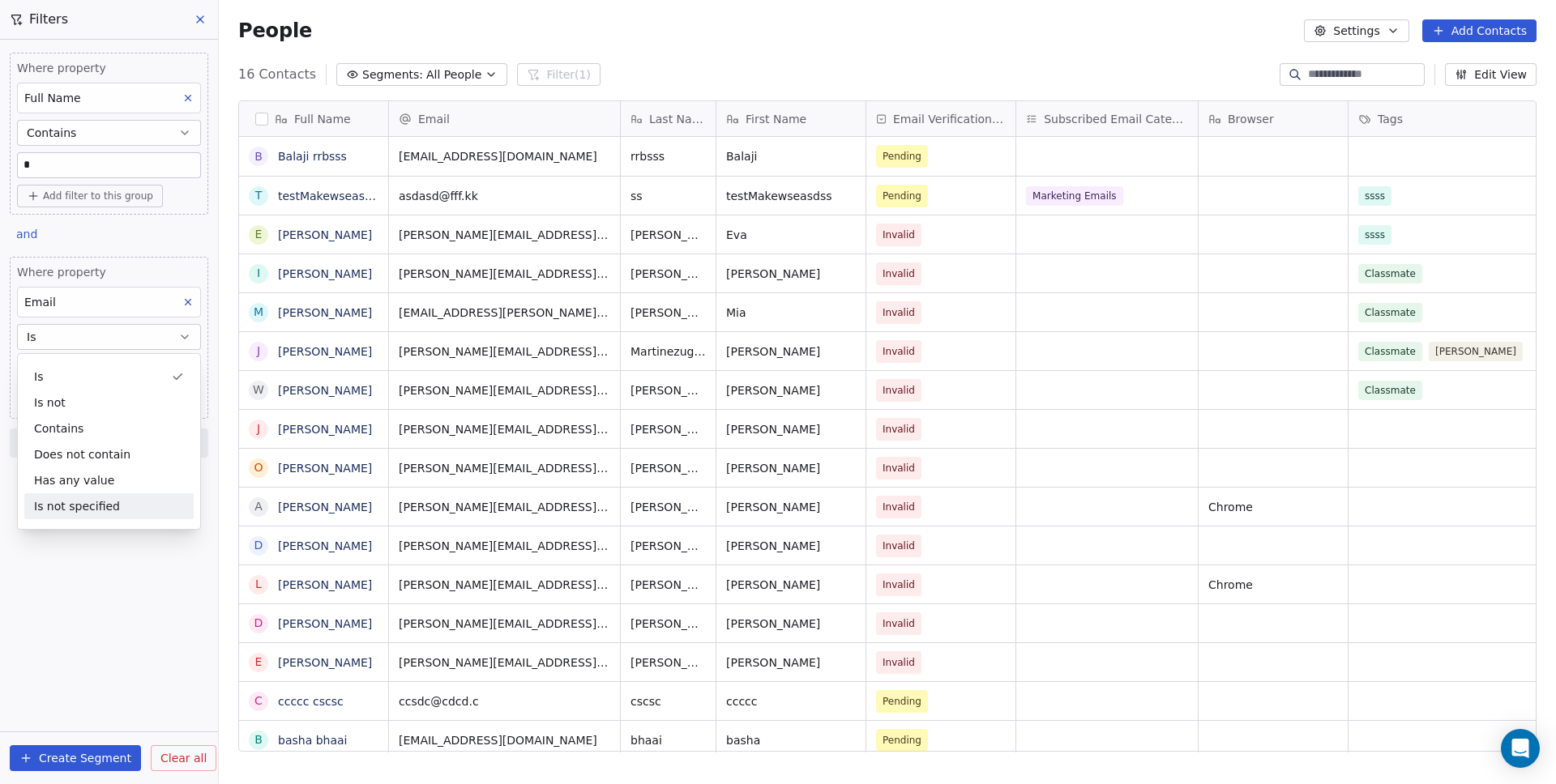
click at [70, 602] on div "Where property Full Name Contains * Add filter to this group and Where property…" at bounding box center [109, 412] width 218 height 744
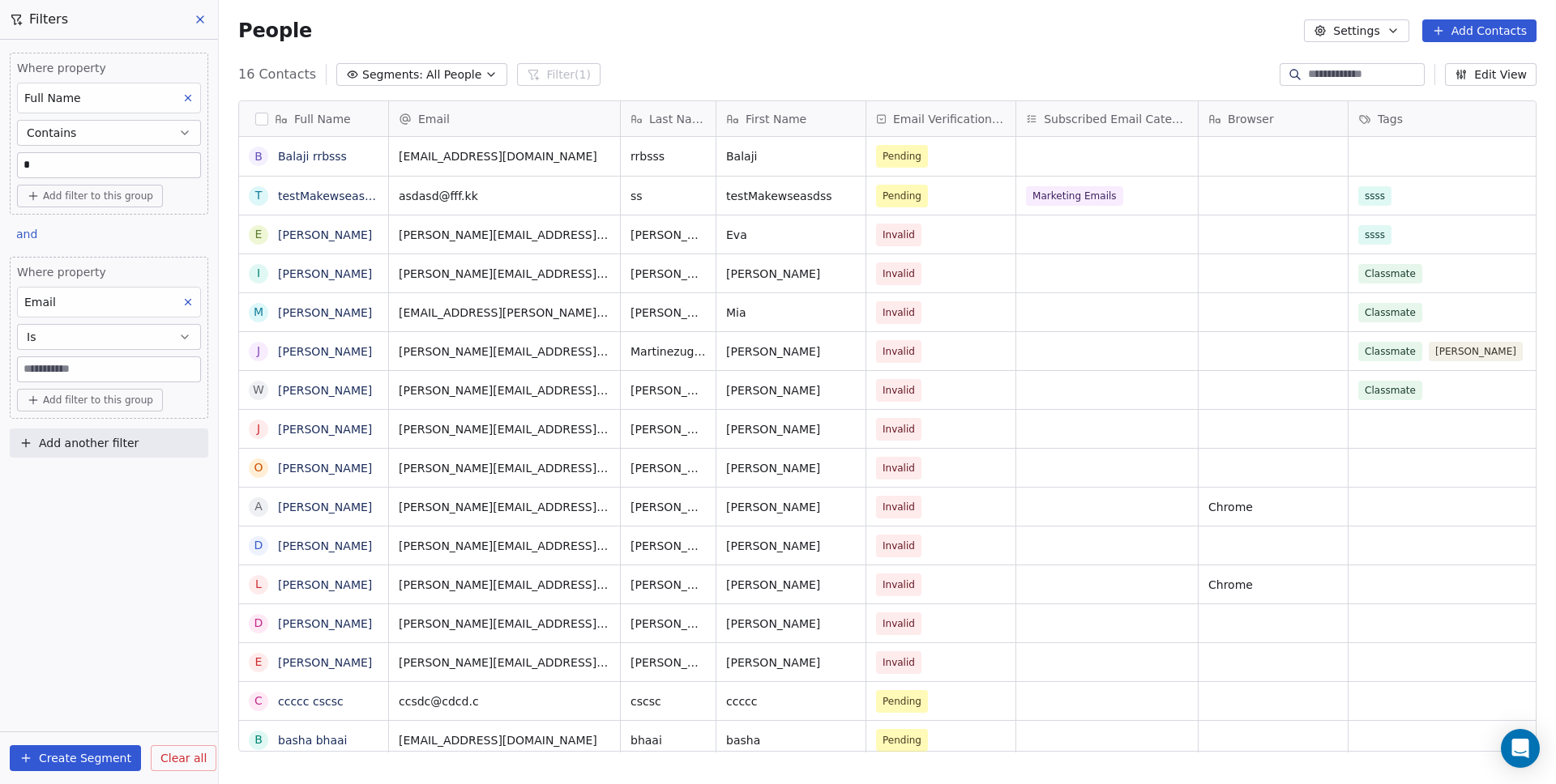
click at [71, 342] on button "Is" at bounding box center [109, 337] width 184 height 26
click at [71, 429] on div "Contains" at bounding box center [108, 428] width 169 height 26
click at [102, 324] on div "Where property Full Name Contains * Add filter to this group Add another filter…" at bounding box center [109, 412] width 218 height 744
click at [89, 245] on span "Add another filter" at bounding box center [88, 239] width 100 height 17
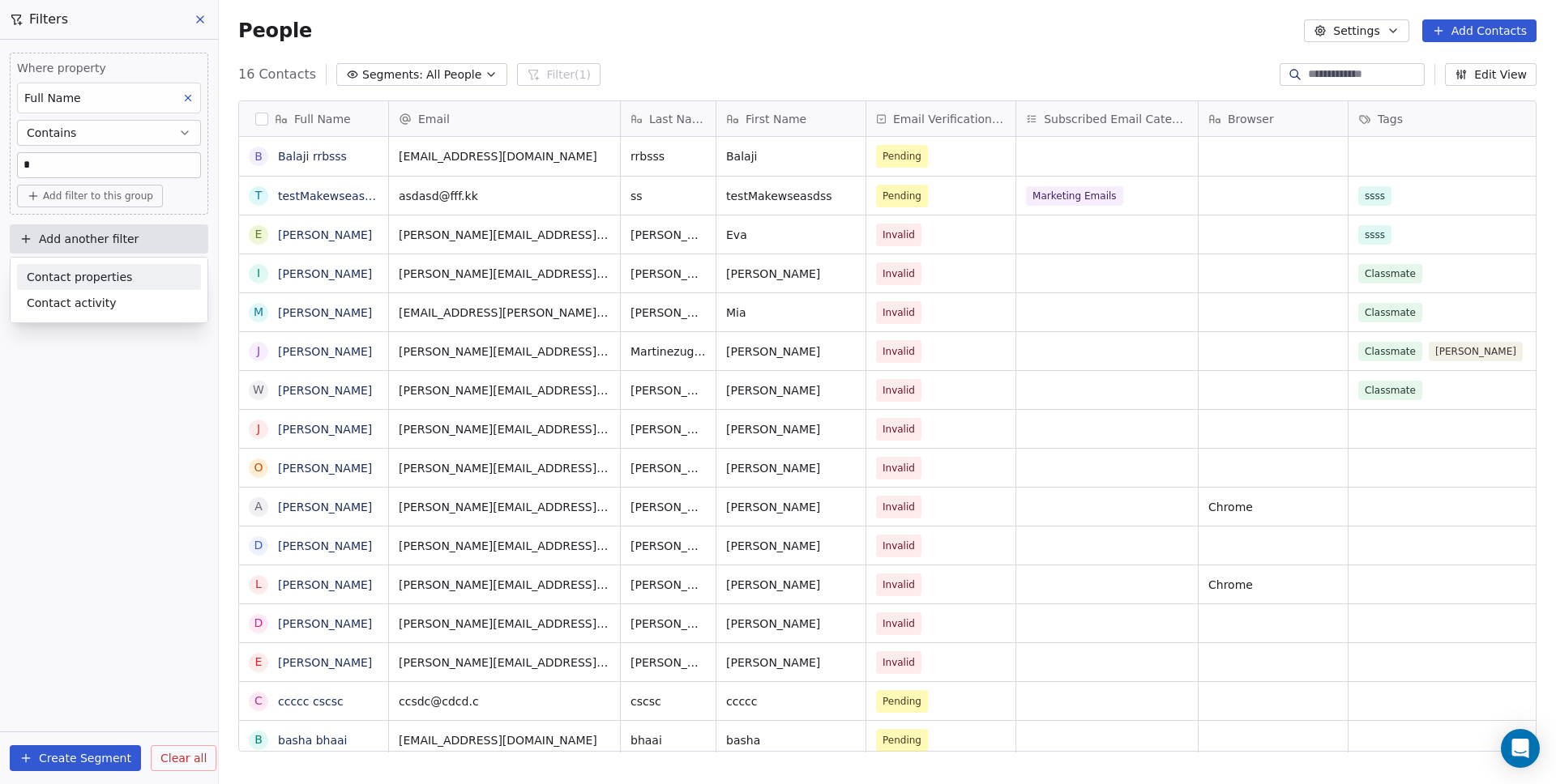
click at [97, 267] on div "Contact properties" at bounding box center [109, 276] width 184 height 26
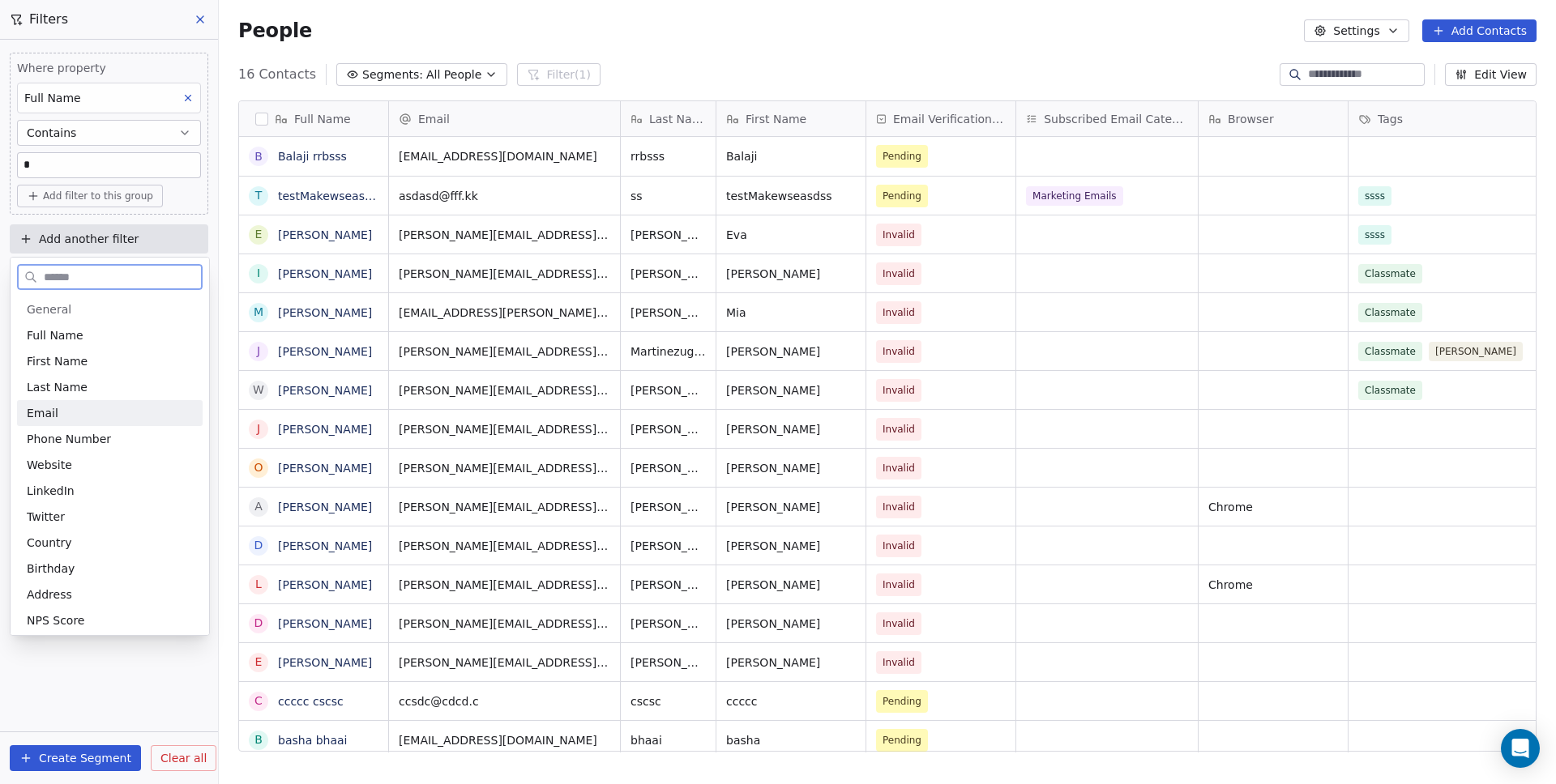
click at [74, 400] on div "Email" at bounding box center [110, 413] width 186 height 26
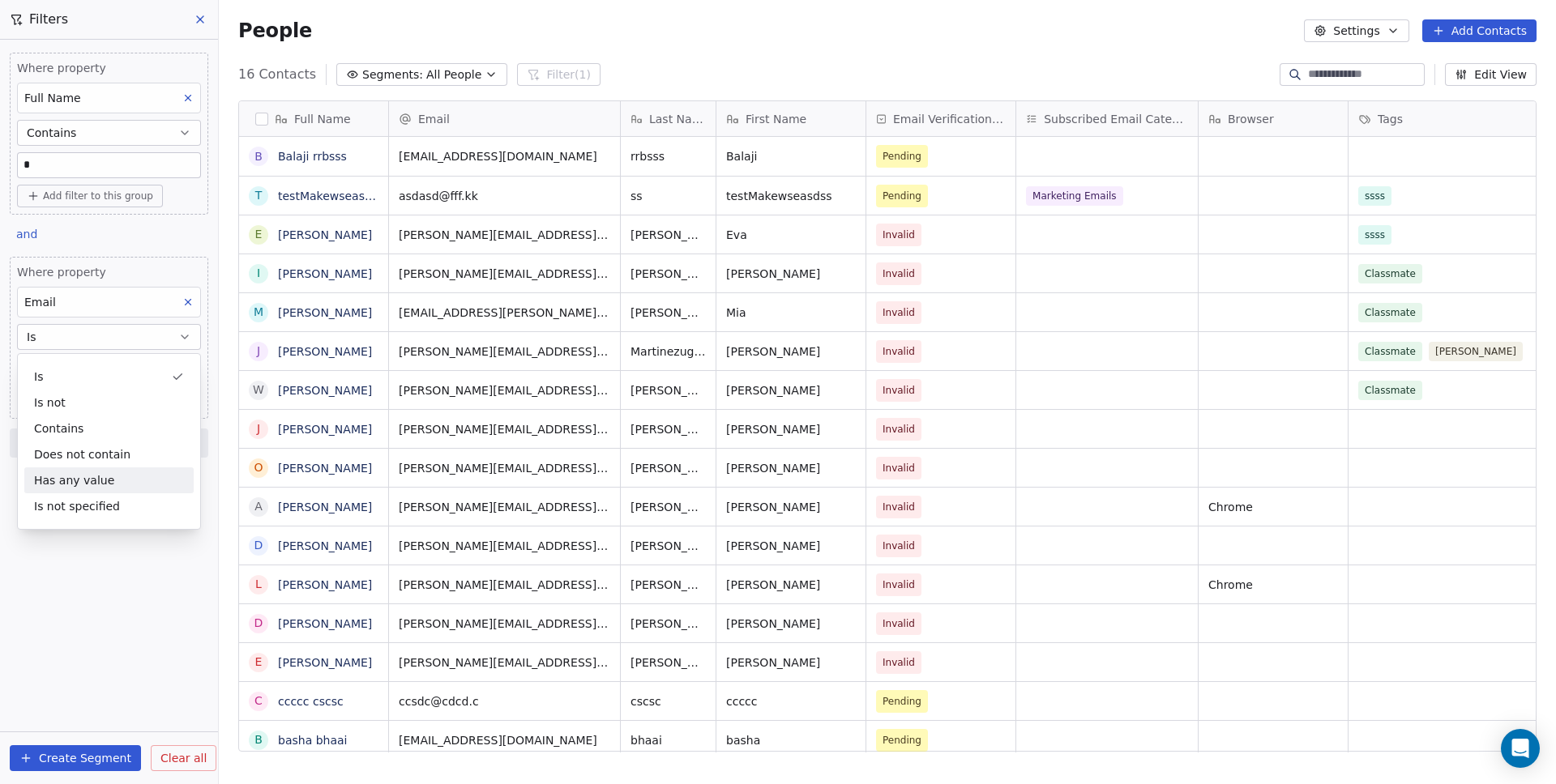
drag, startPoint x: 51, startPoint y: 620, endPoint x: 45, endPoint y: 510, distance: 110.2
click at [50, 620] on div "Where property Full Name Contains * Add filter to this group and Where property…" at bounding box center [109, 412] width 218 height 744
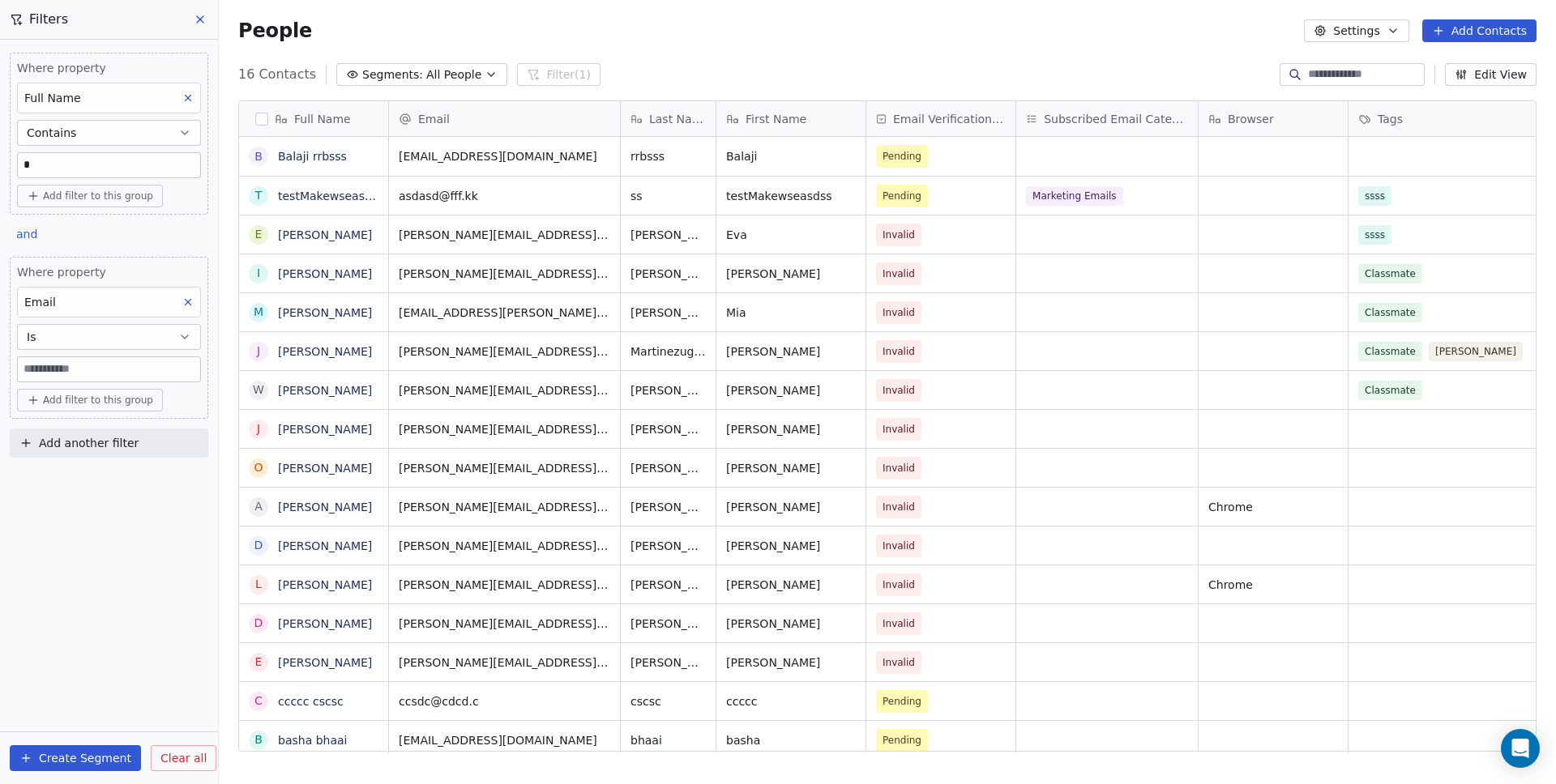
click at [58, 368] on input at bounding box center [109, 369] width 182 height 24
type input "*"
type input "**********"
click at [16, 537] on div "**********" at bounding box center [109, 412] width 218 height 744
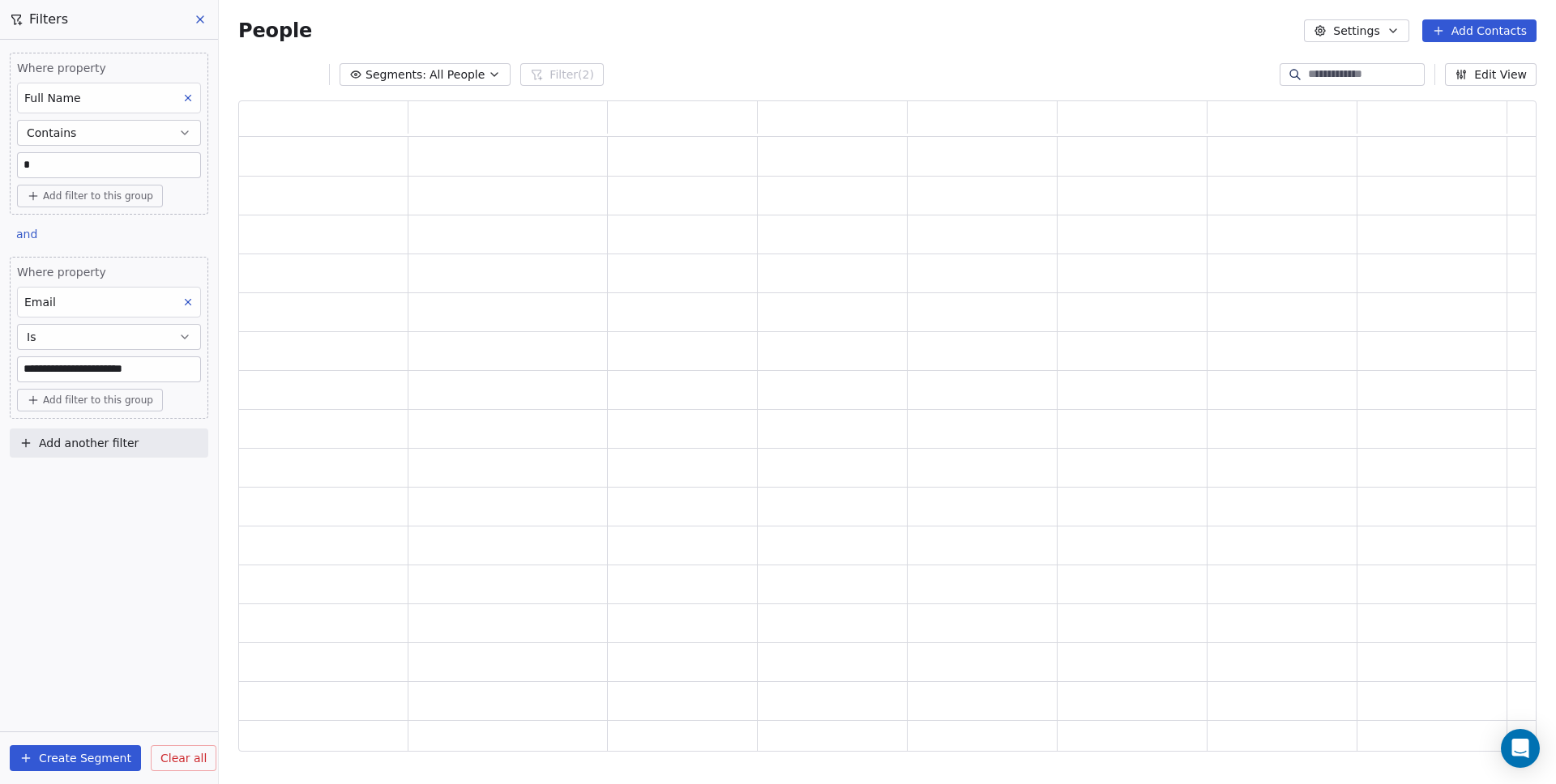
scroll to position [639, 1286]
click at [90, 203] on button "Add filter to this group" at bounding box center [90, 196] width 146 height 22
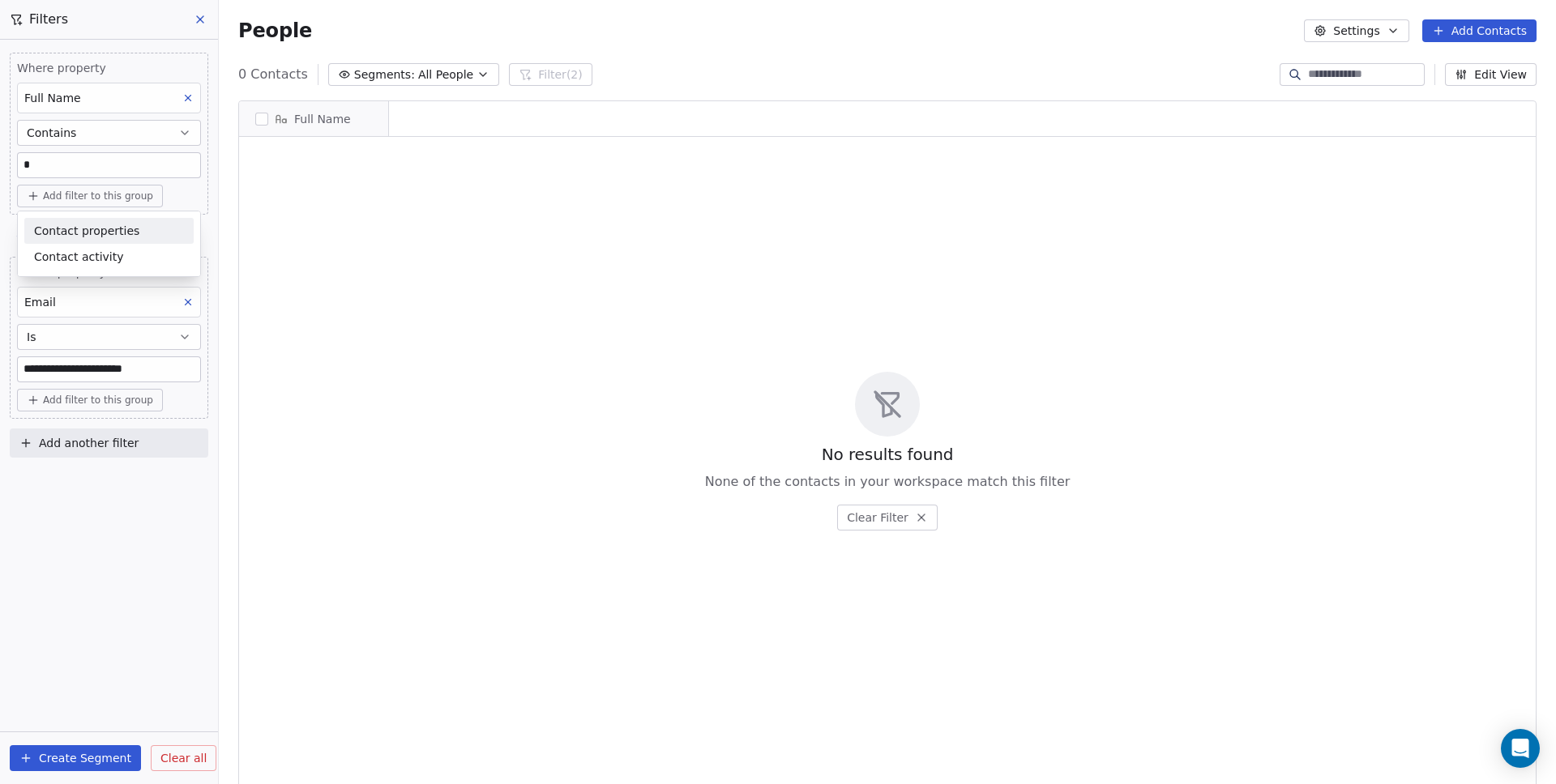
scroll to position [678, 1325]
click at [83, 224] on span "Contact properties" at bounding box center [87, 231] width 106 height 17
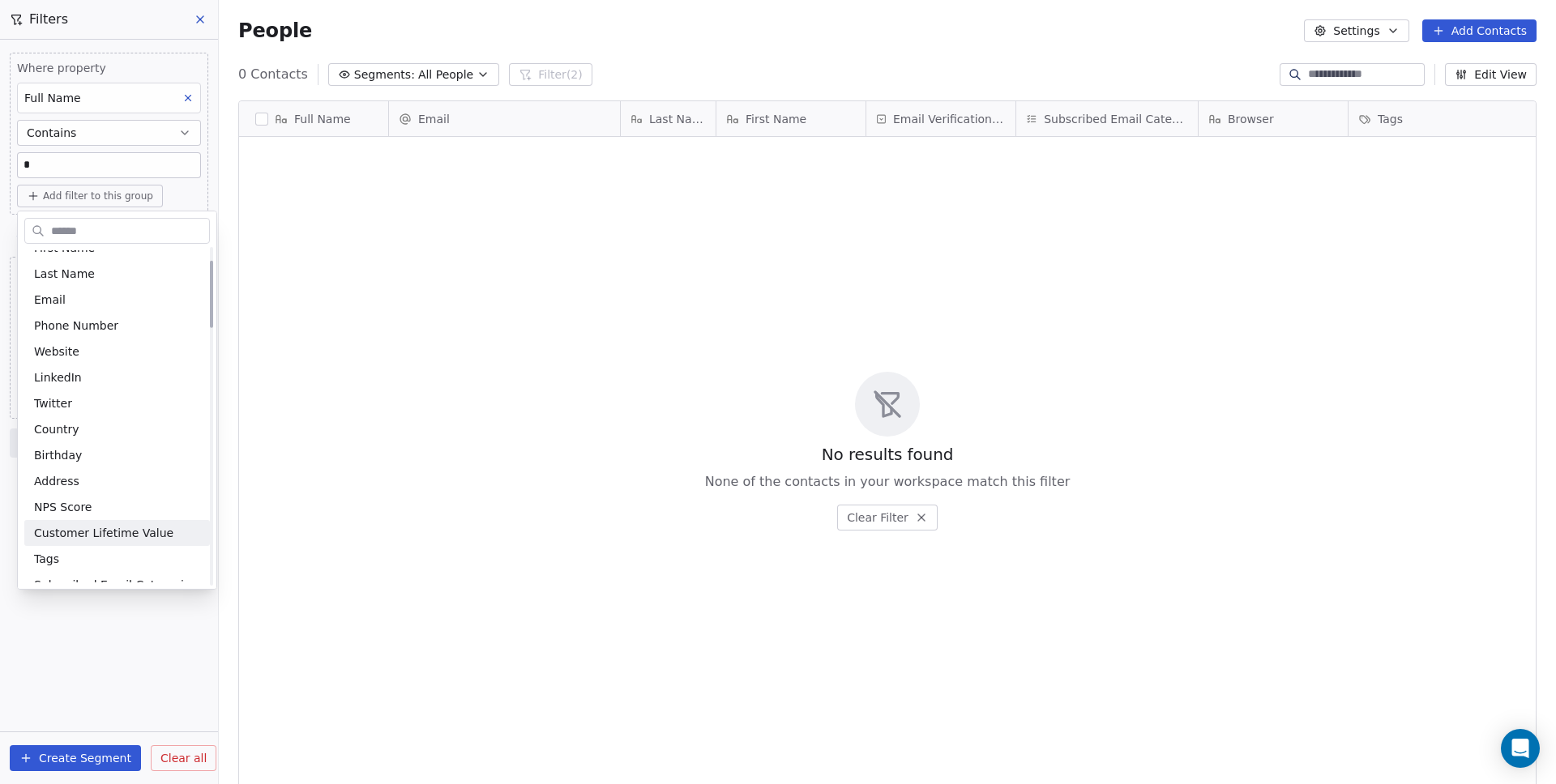
scroll to position [73, 0]
click at [79, 541] on div "Tags" at bounding box center [116, 553] width 186 height 26
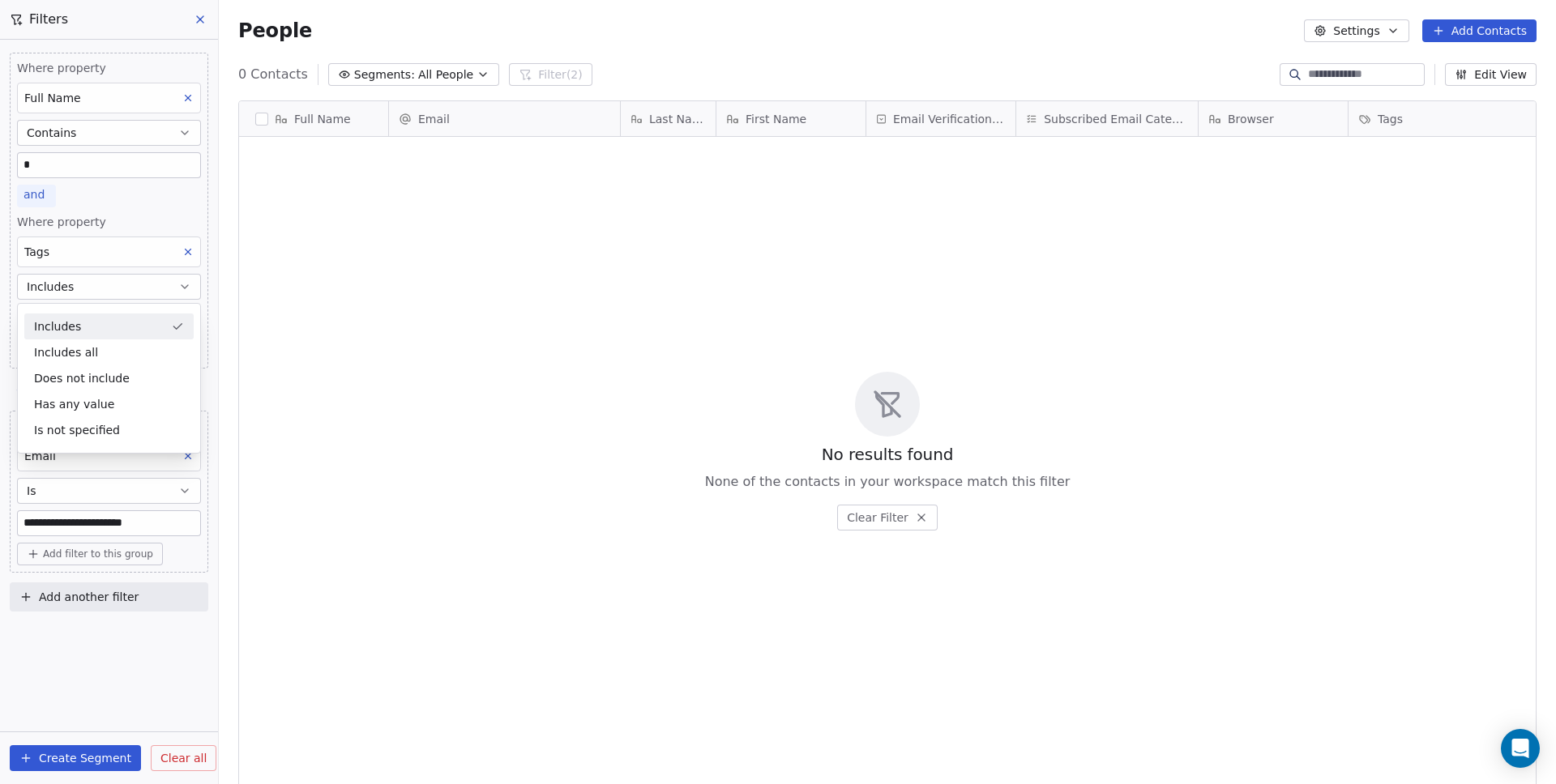
click at [31, 192] on span "and" at bounding box center [34, 195] width 21 height 13
click at [39, 253] on span "or" at bounding box center [40, 257] width 12 height 17
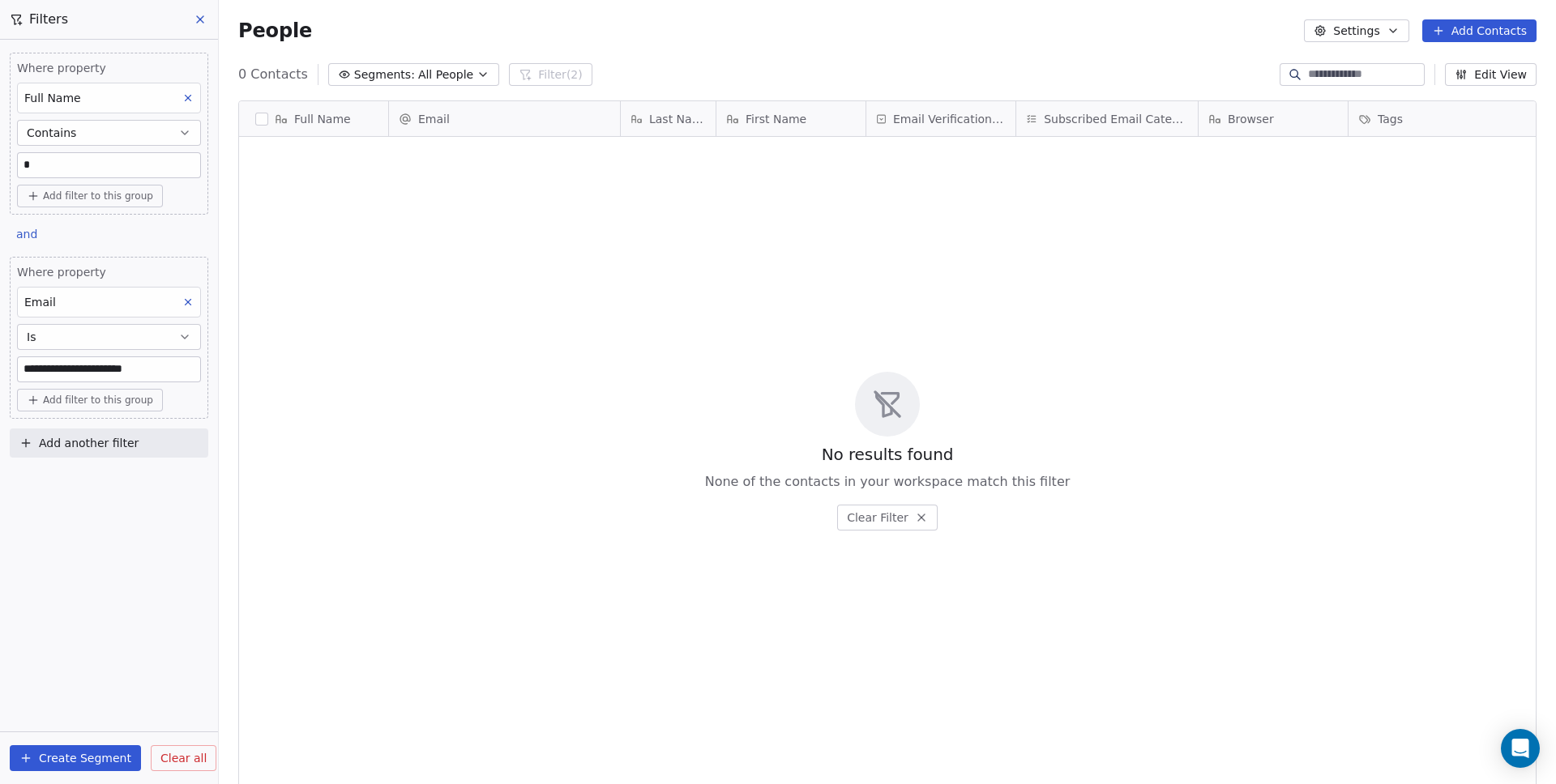
click at [54, 190] on span "Add filter to this group" at bounding box center [97, 196] width 110 height 13
click at [74, 242] on div "Contact properties" at bounding box center [108, 230] width 169 height 26
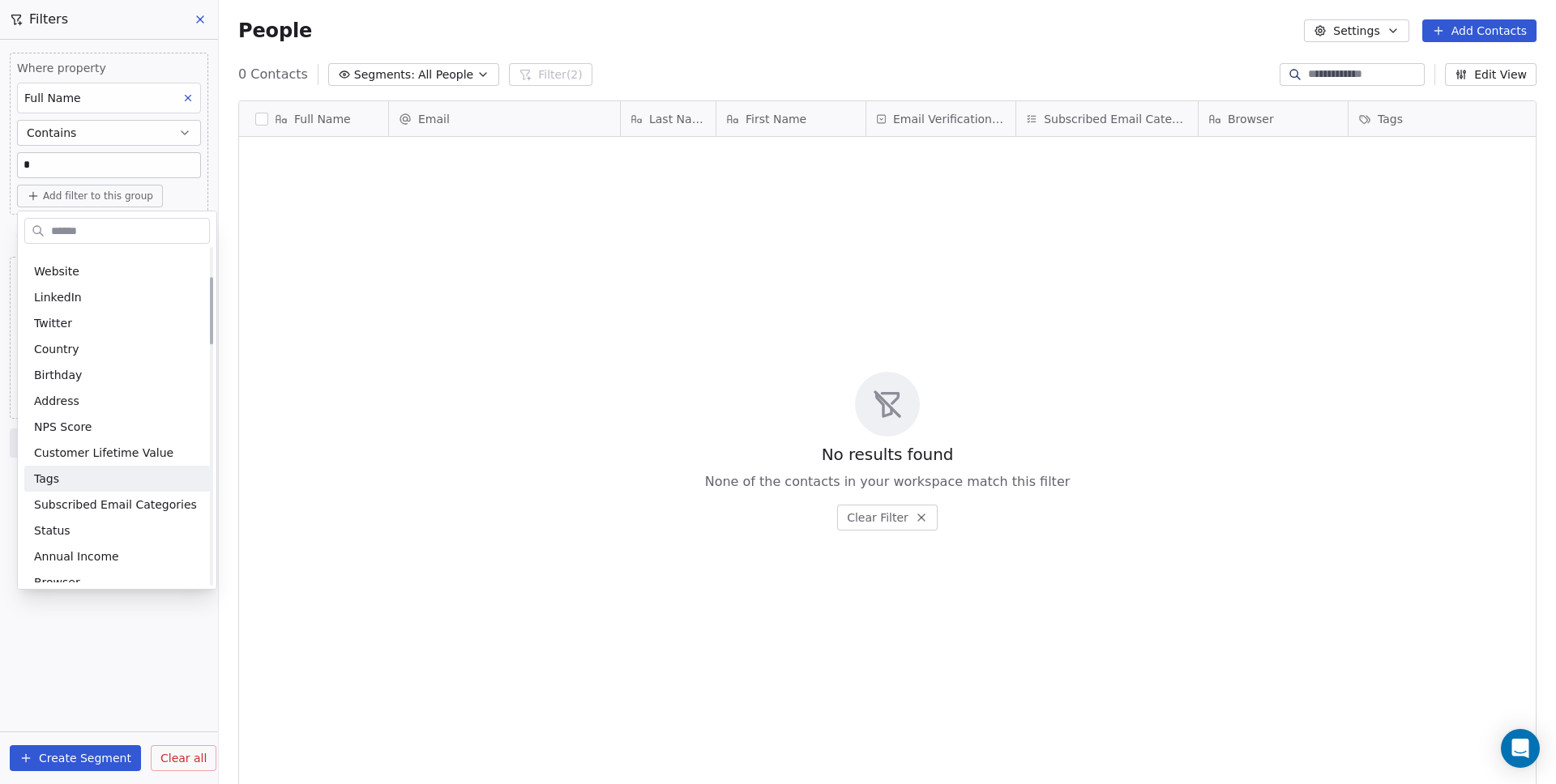
scroll to position [149, 0]
click at [82, 476] on div "Tags" at bounding box center [116, 477] width 166 height 17
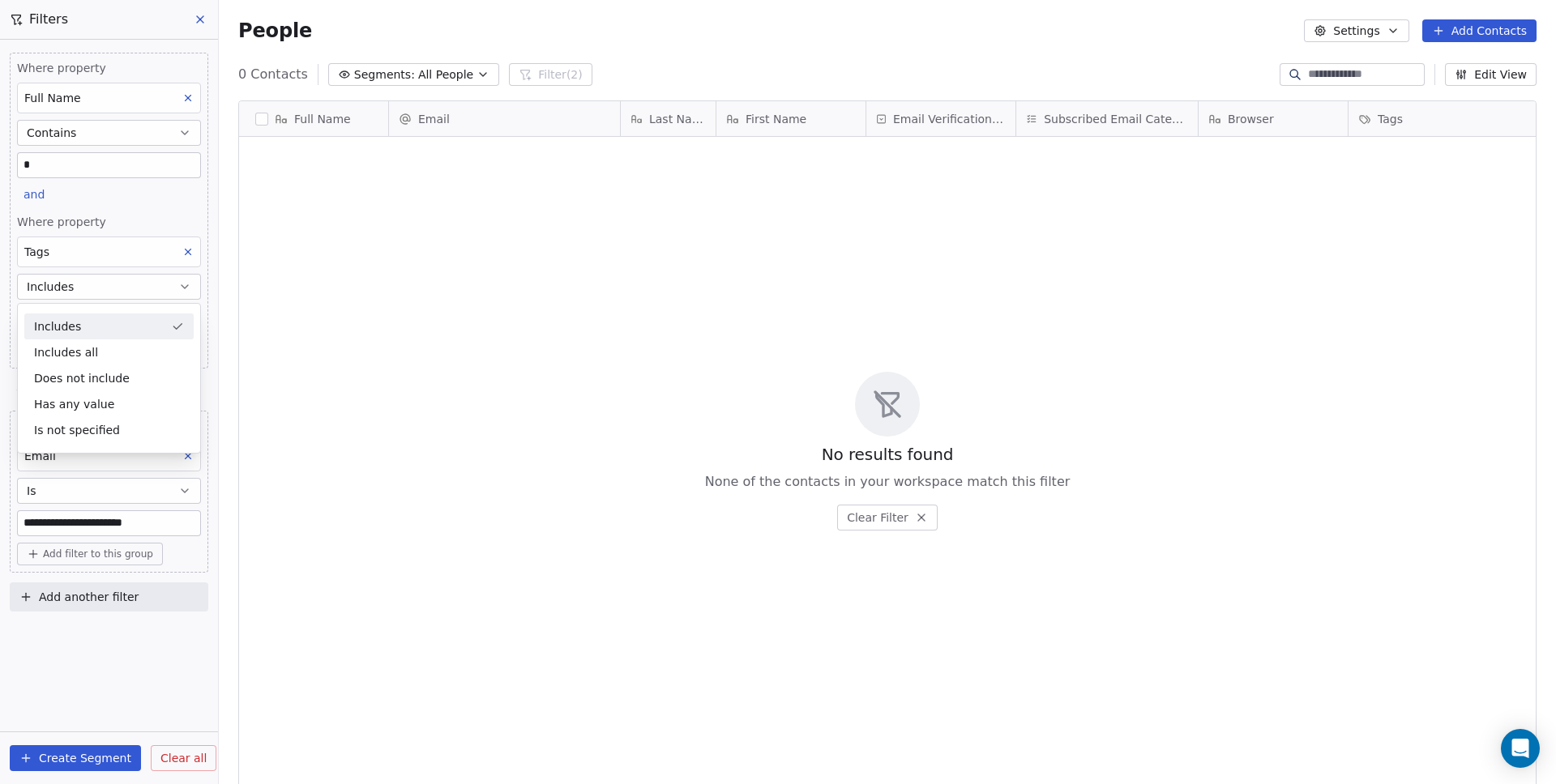
click at [121, 228] on span "Where property" at bounding box center [109, 222] width 184 height 17
click at [66, 320] on body "**********" at bounding box center [778, 392] width 1556 height 784
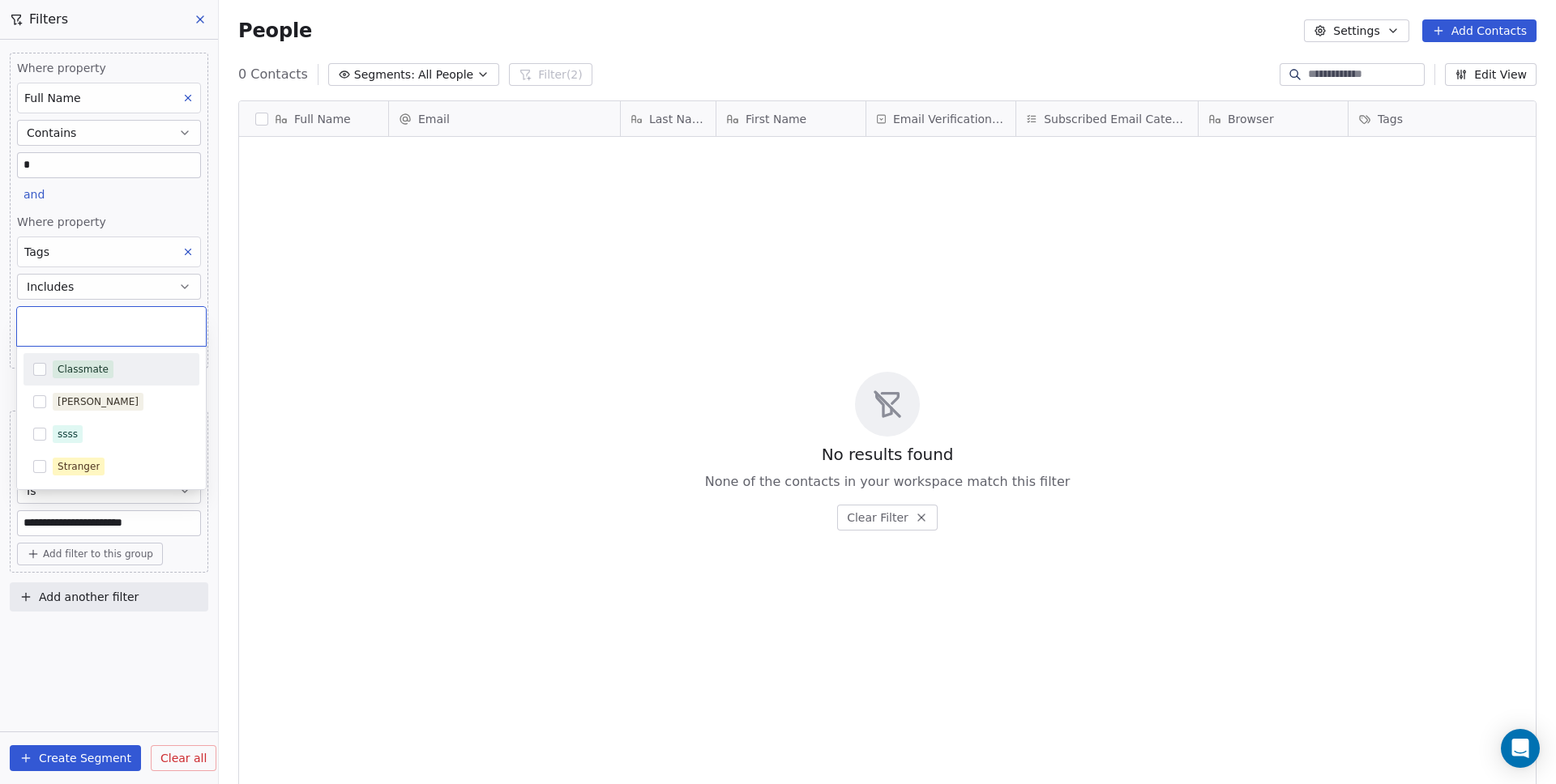
click at [92, 367] on div "Classmate" at bounding box center [83, 370] width 51 height 15
click at [146, 232] on html "**********" at bounding box center [778, 392] width 1556 height 784
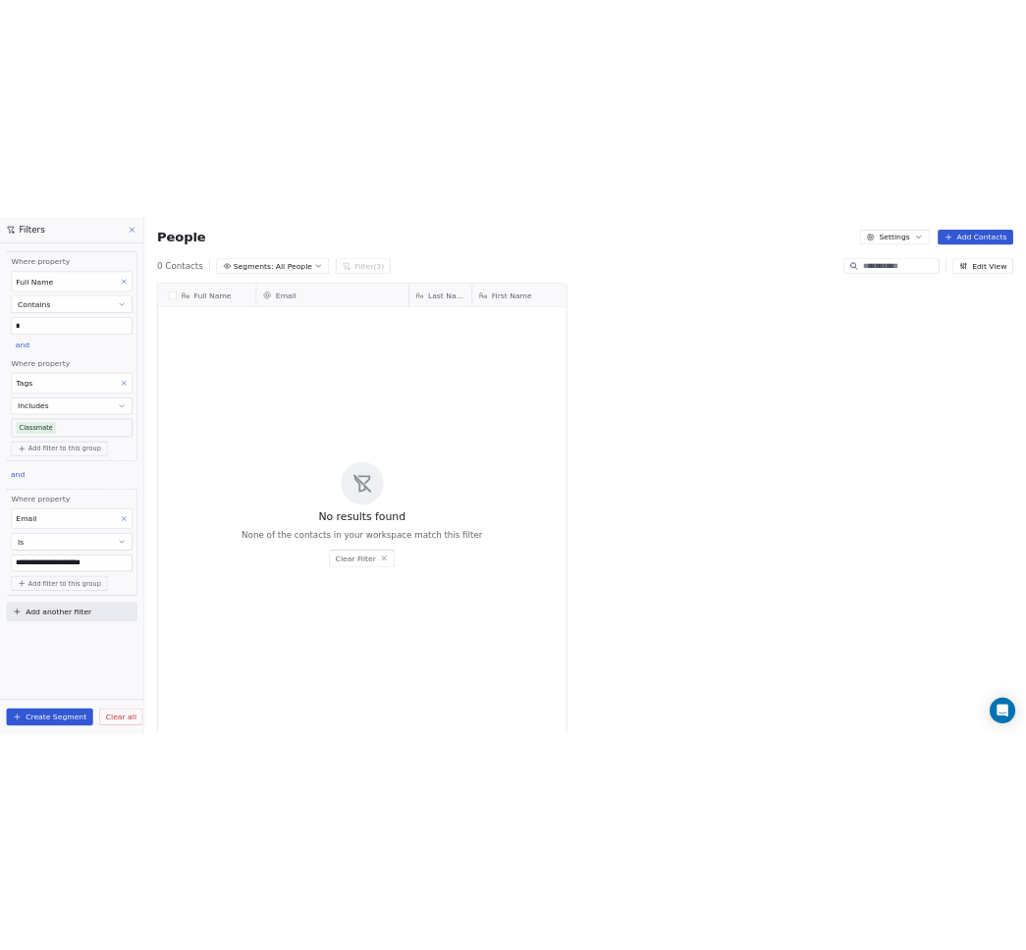
scroll to position [822, 784]
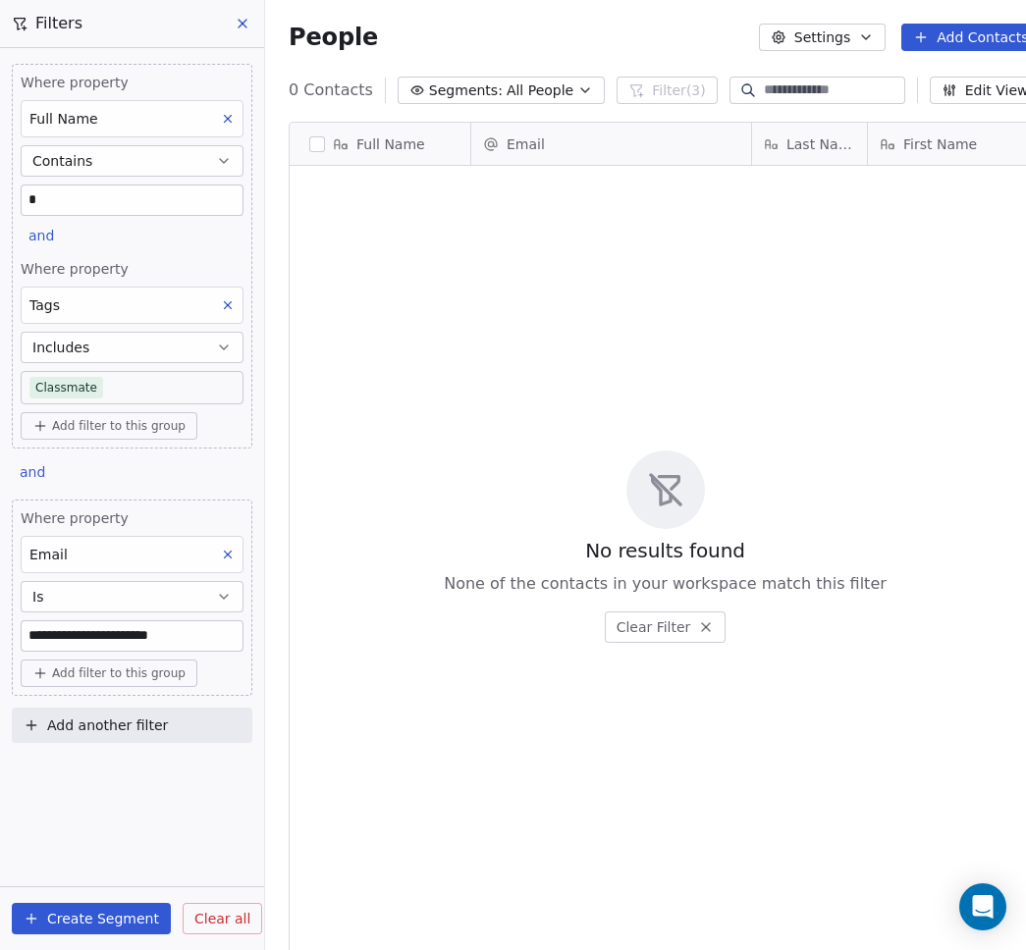
click at [67, 922] on button "Create Segment" at bounding box center [91, 918] width 159 height 31
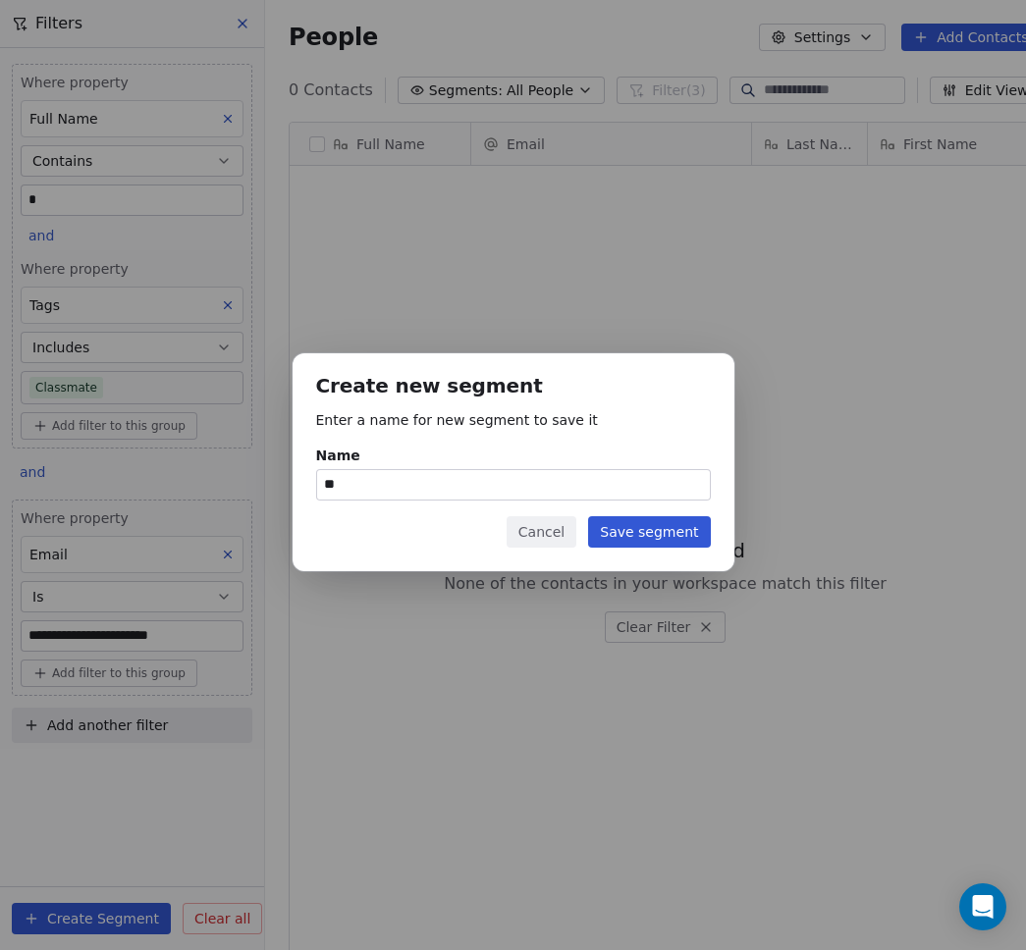
type input "**"
click at [652, 524] on button "Save segment" at bounding box center [649, 531] width 122 height 31
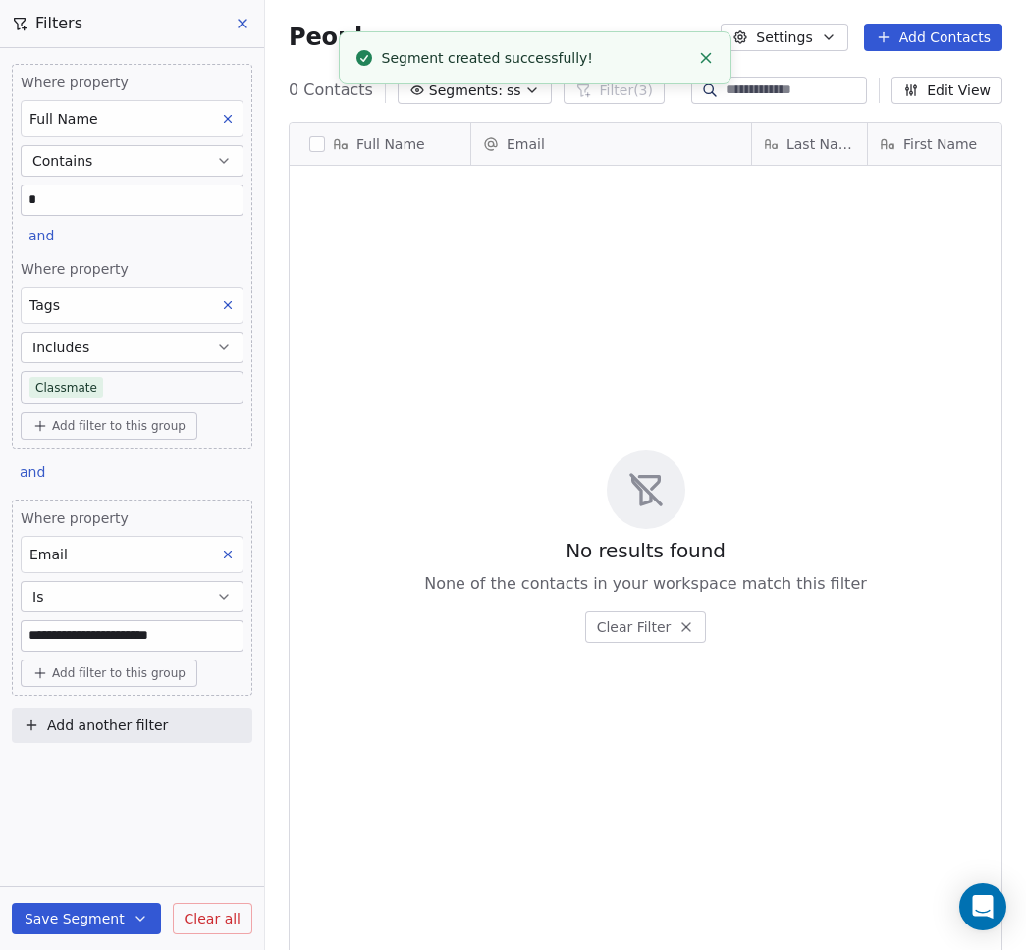
scroll to position [822, 746]
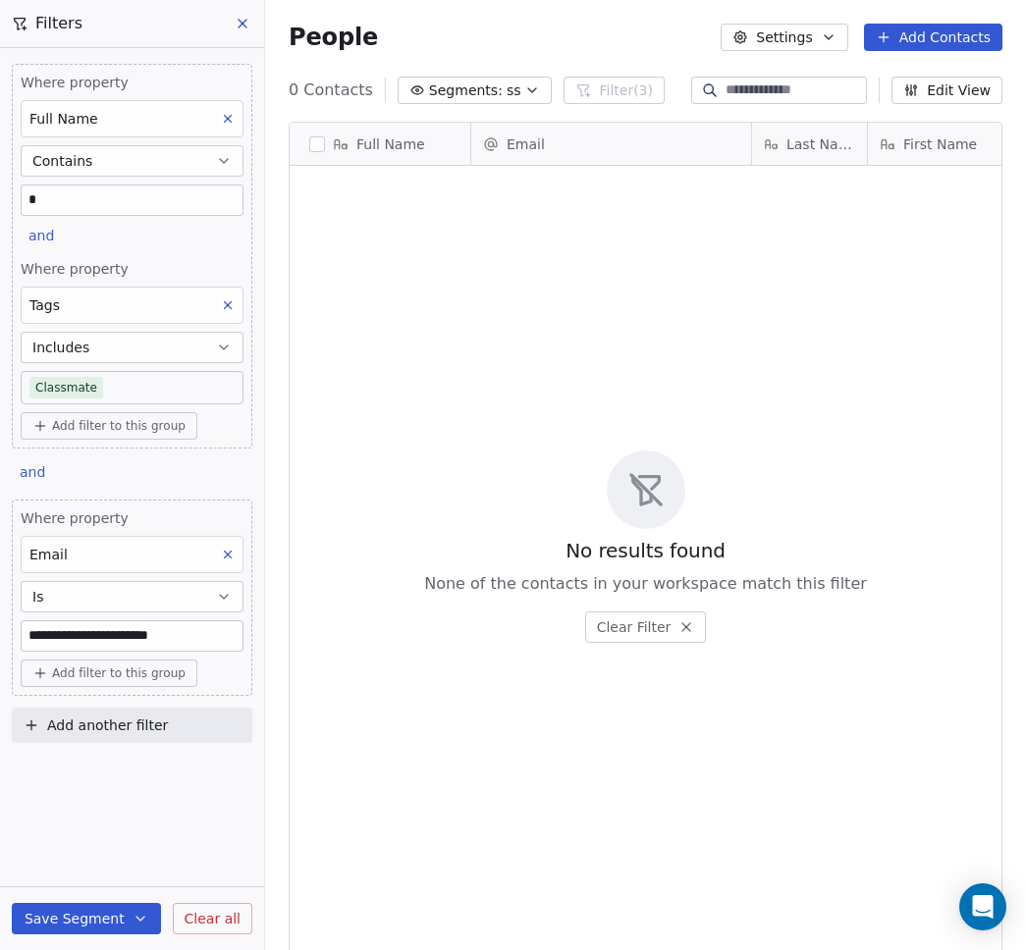
click at [714, 335] on div "No results found None of the contacts in your workspace match this filter Clear…" at bounding box center [646, 547] width 712 height 754
click at [97, 737] on button "Add another filter" at bounding box center [132, 725] width 240 height 35
click at [94, 834] on html "**********" at bounding box center [513, 475] width 1026 height 950
click at [476, 353] on div "No results found None of the contacts in your workspace match this filter Clear…" at bounding box center [646, 547] width 712 height 754
